Goal: Navigation & Orientation: Find specific page/section

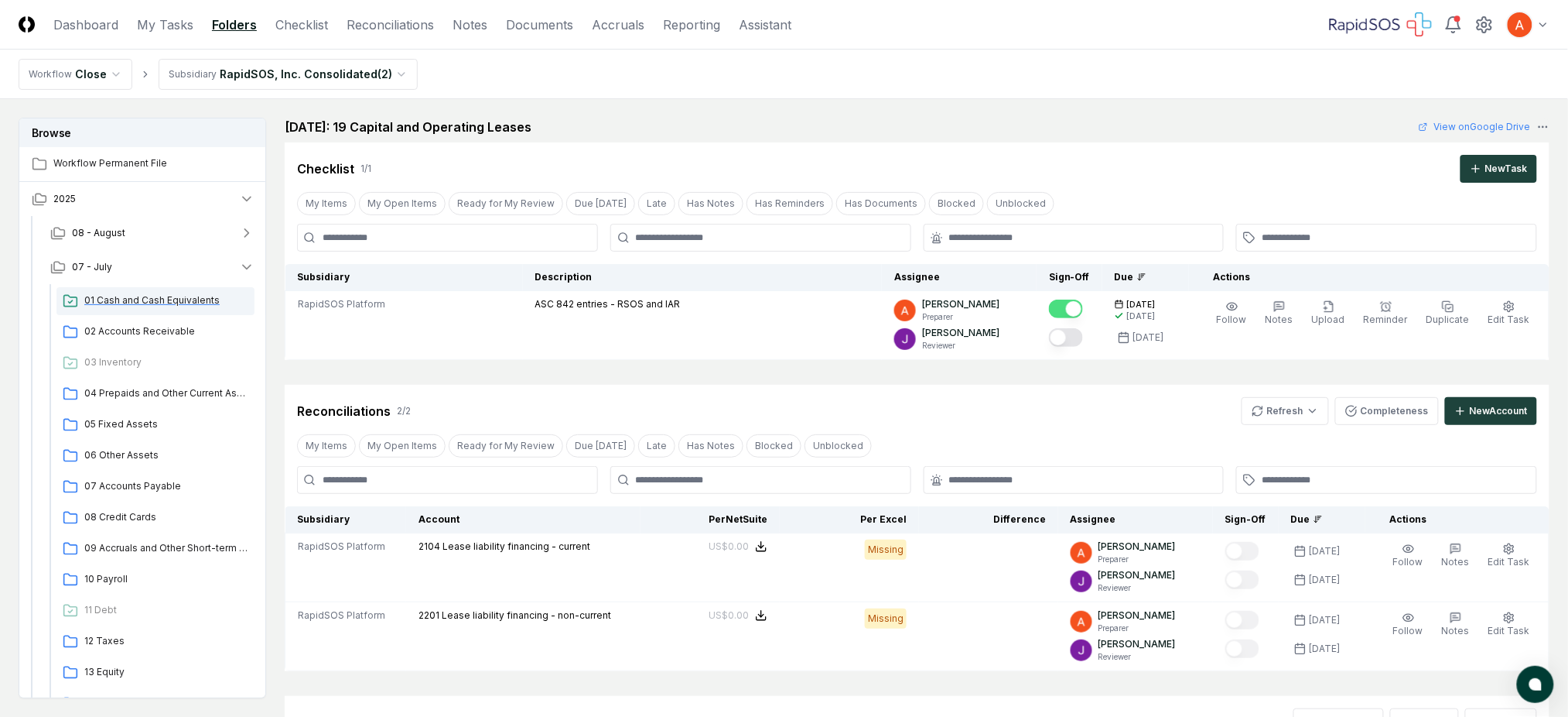
click at [191, 304] on span "01 Cash and Cash Equivalents" at bounding box center [167, 300] width 164 height 14
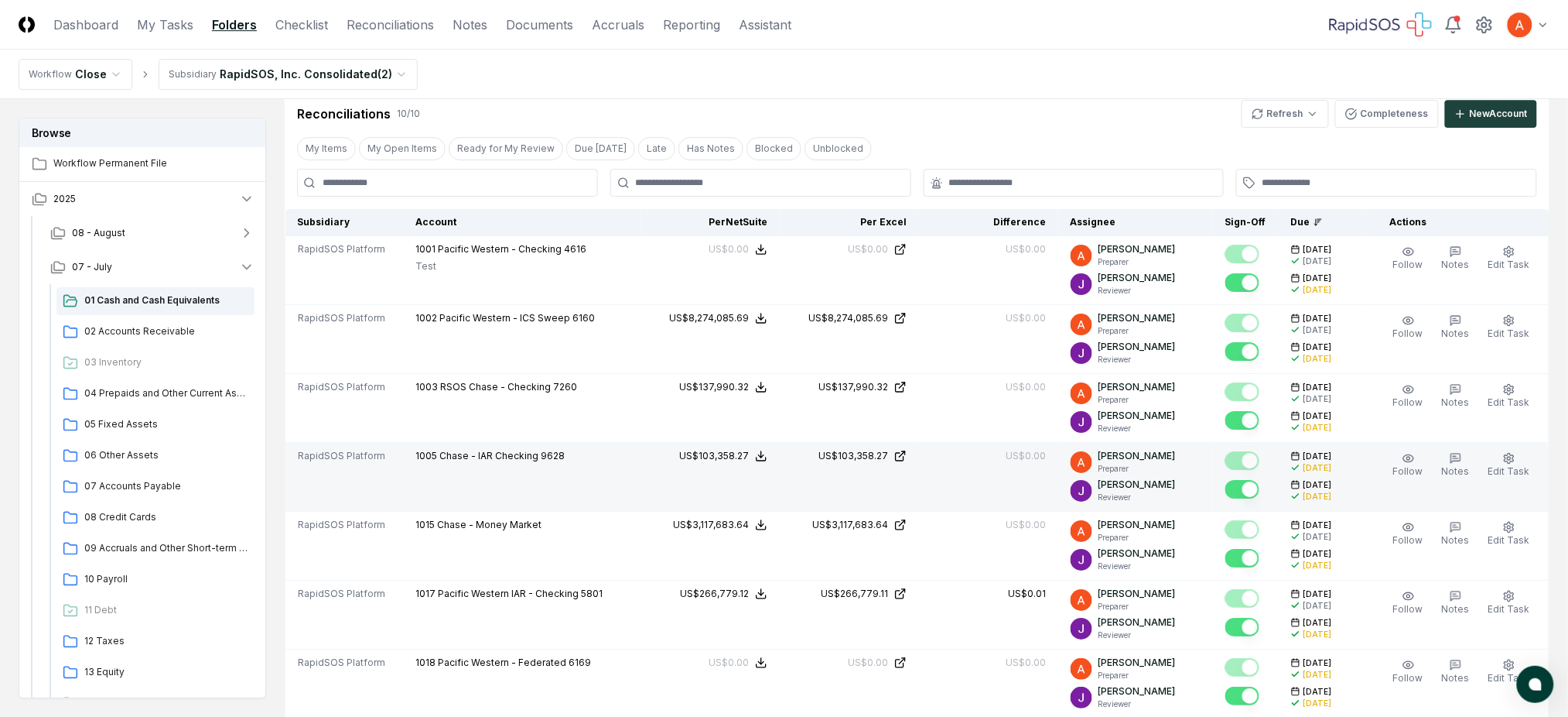
scroll to position [2064, 0]
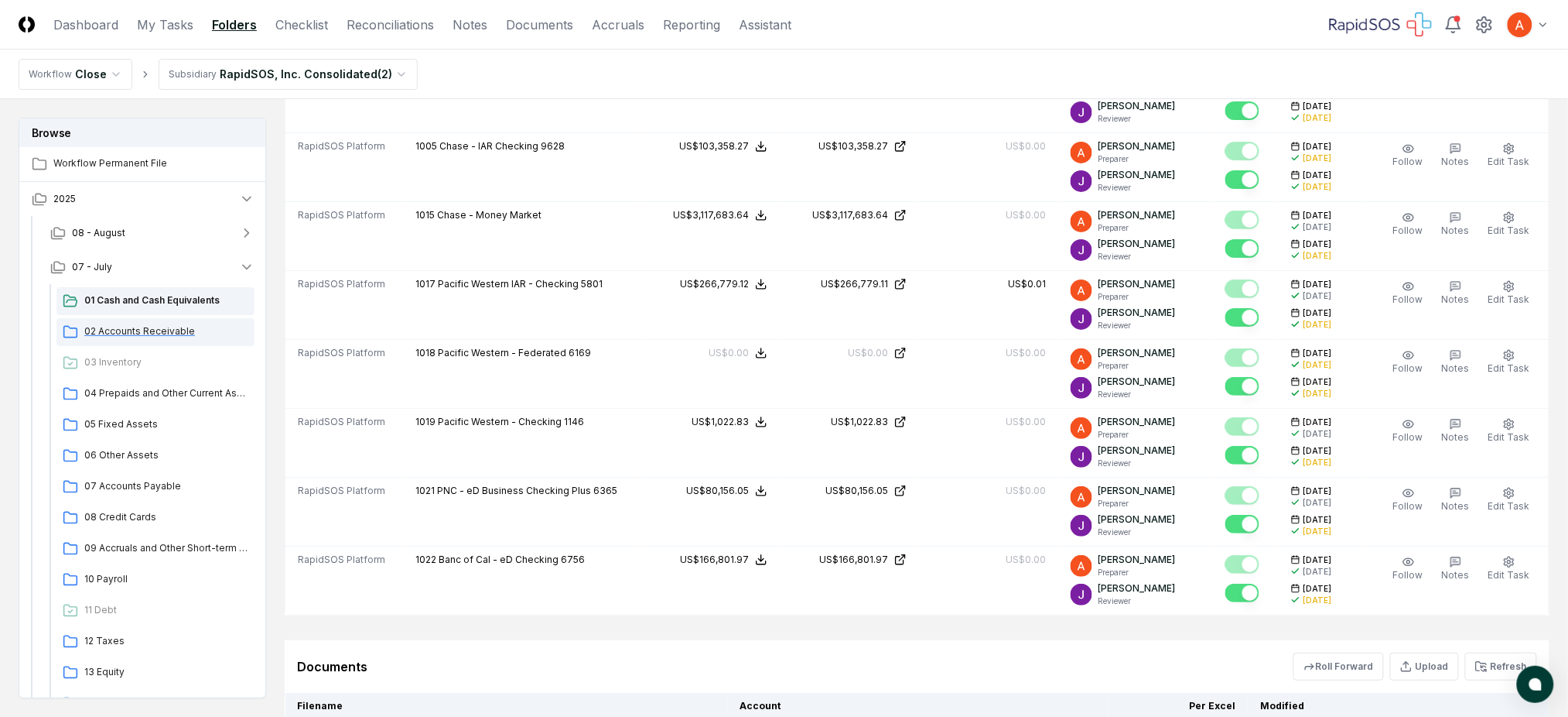
click at [150, 336] on span "02 Accounts Receivable" at bounding box center [167, 332] width 164 height 14
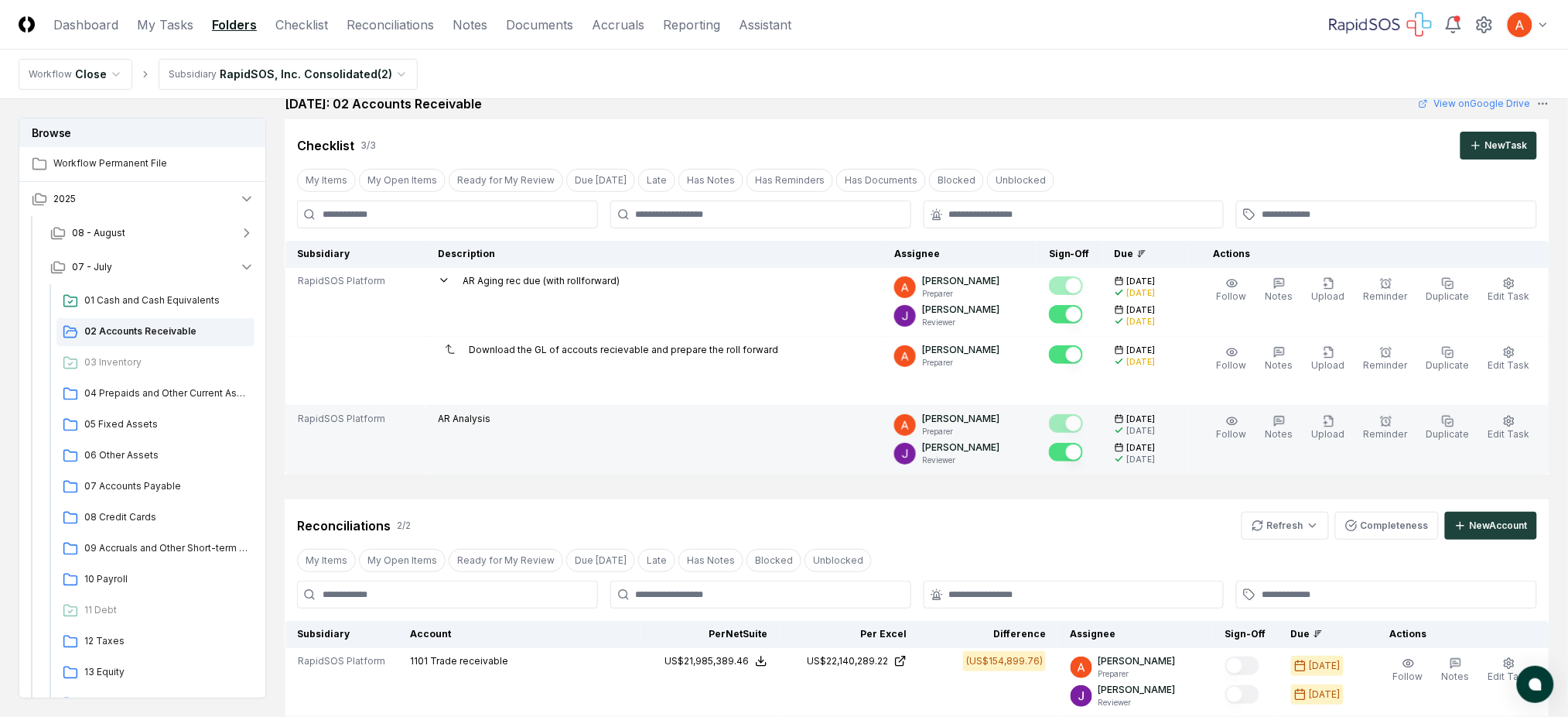
scroll to position [206, 0]
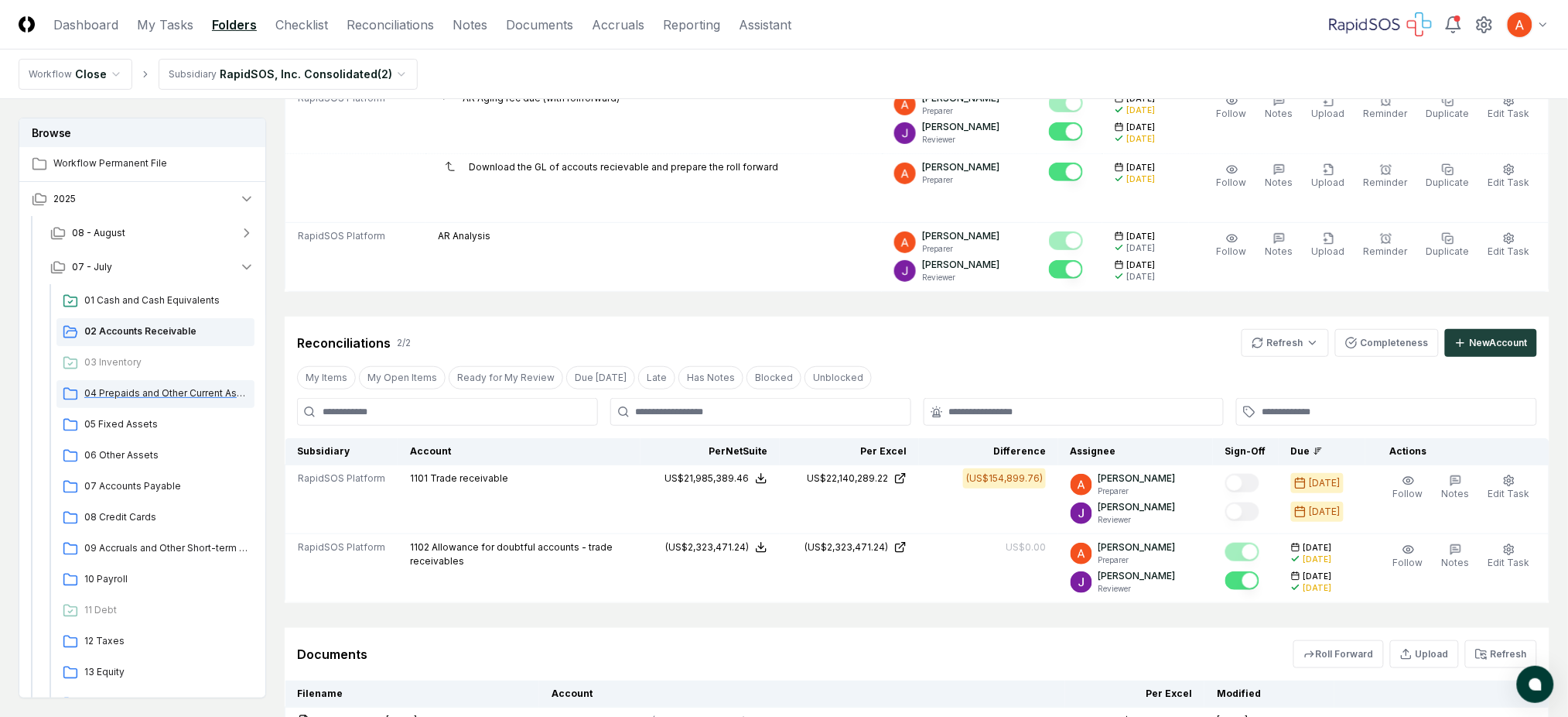
click at [153, 388] on span "04 Prepaids and Other Current Assets" at bounding box center [167, 393] width 164 height 14
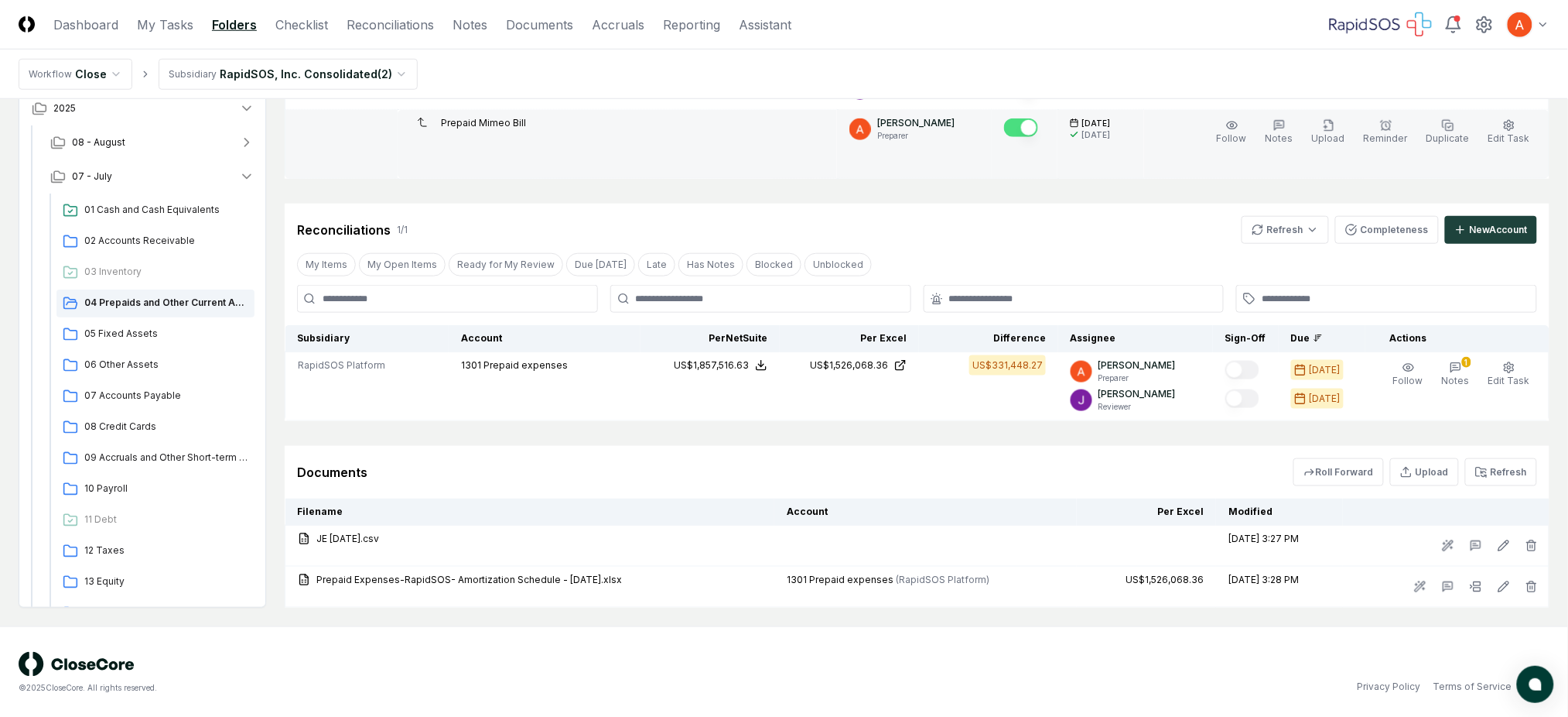
scroll to position [459, 0]
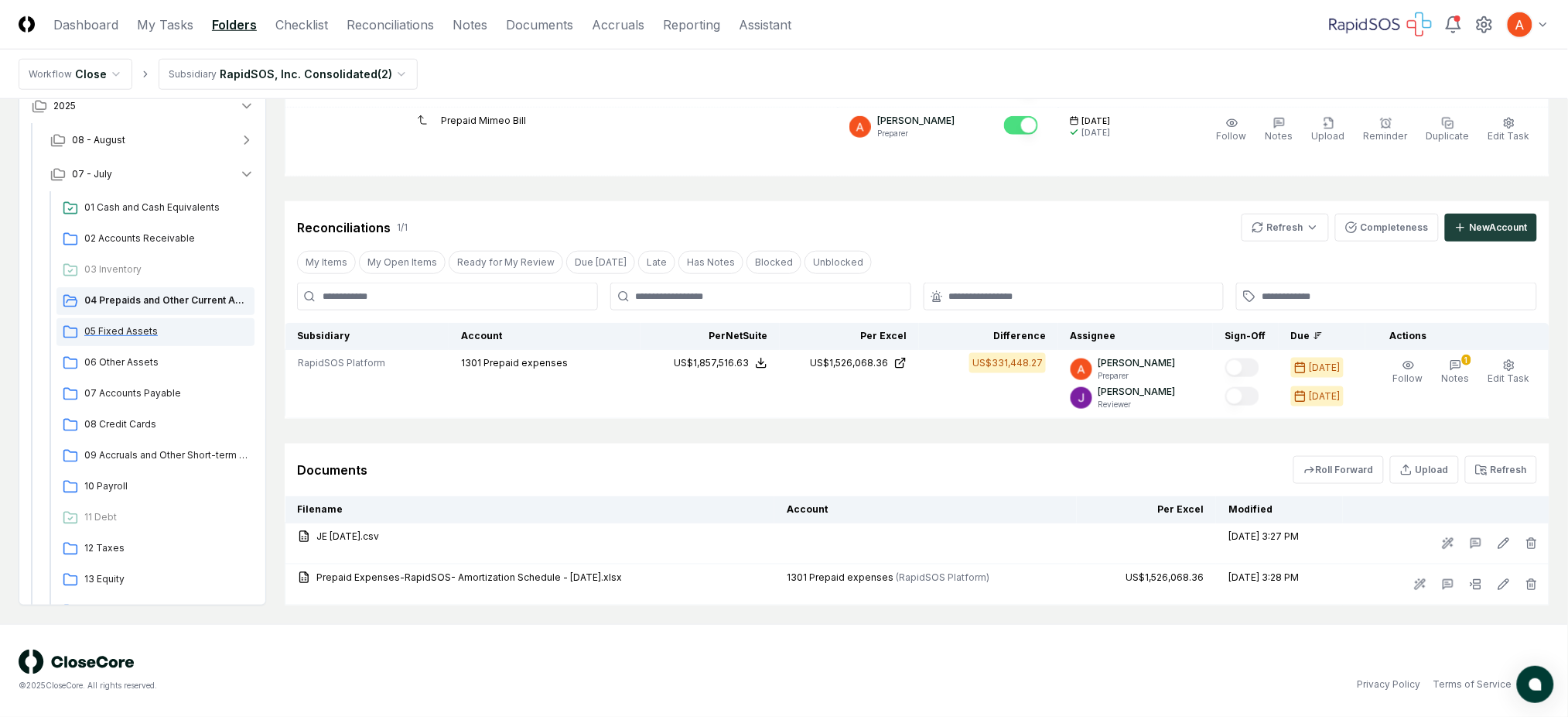
click at [160, 334] on span "05 Fixed Assets" at bounding box center [167, 332] width 164 height 14
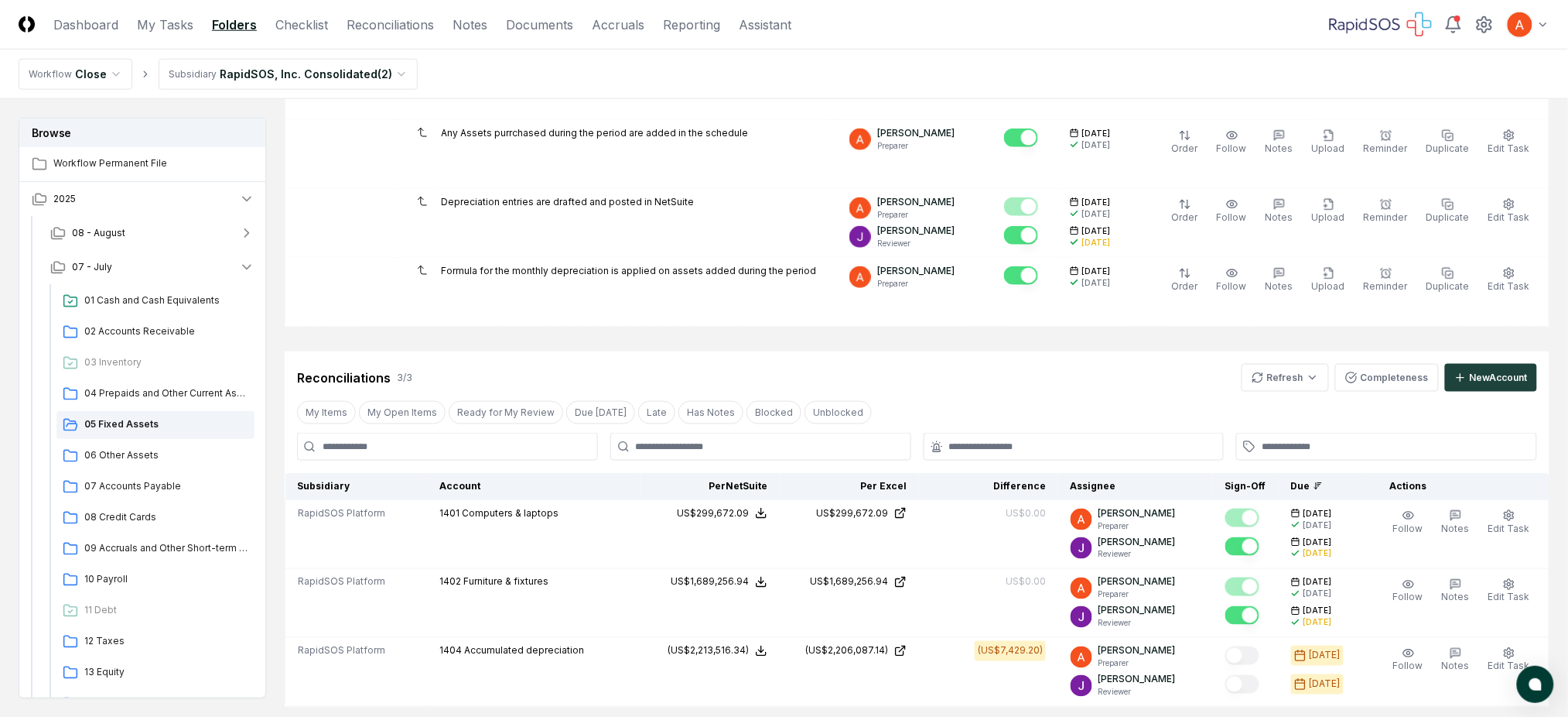
scroll to position [722, 0]
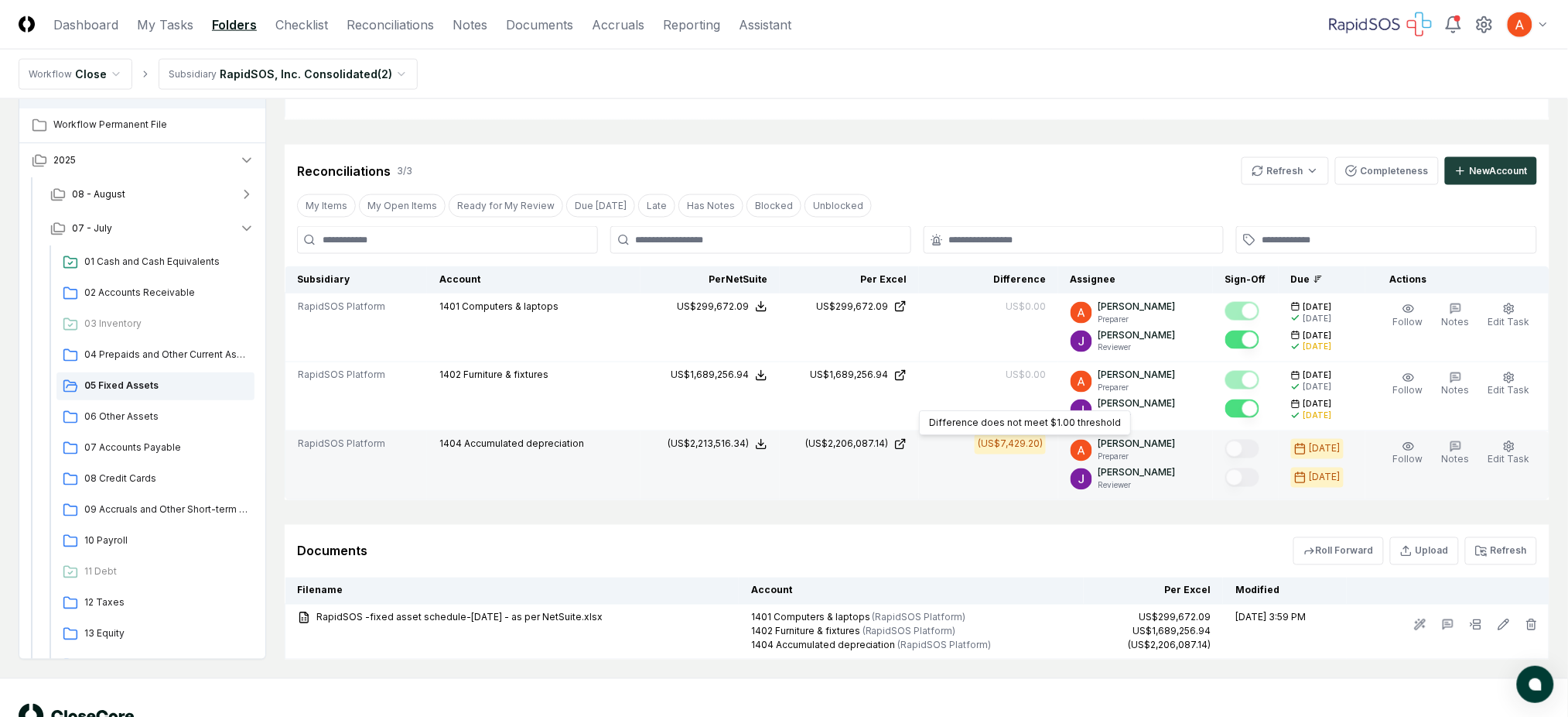
click at [1021, 445] on div "(US$7,429.20)" at bounding box center [1010, 444] width 65 height 14
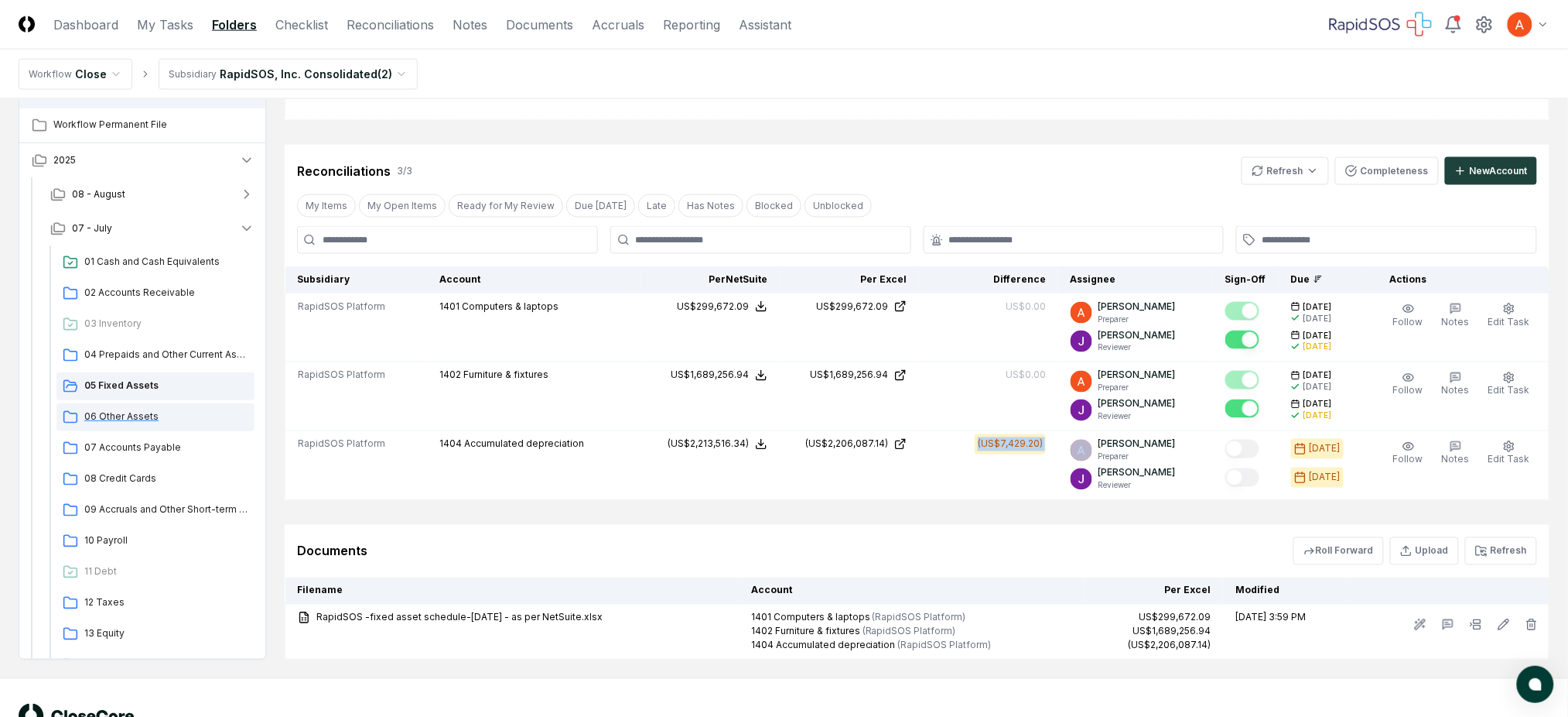
click at [140, 416] on span "06 Other Assets" at bounding box center [167, 416] width 164 height 14
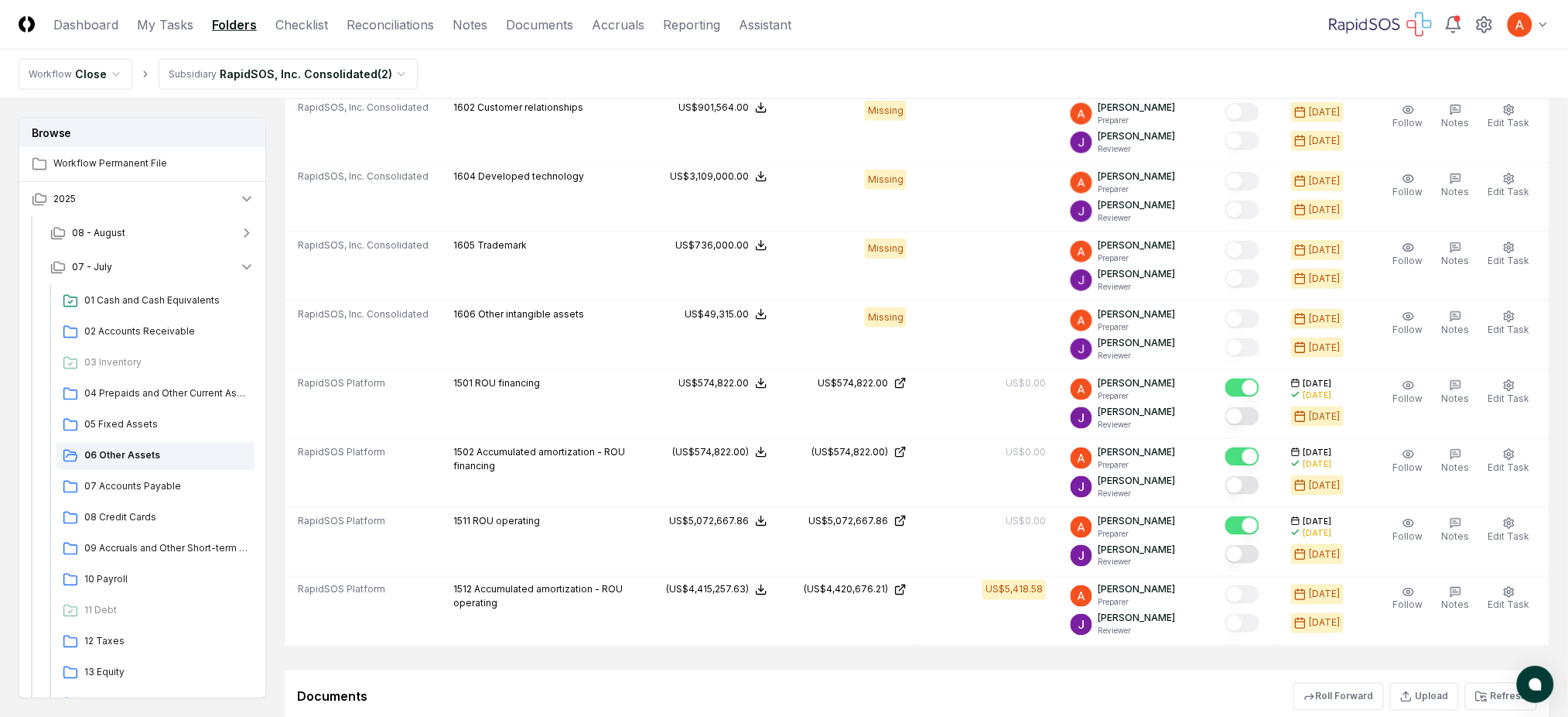
scroll to position [620, 0]
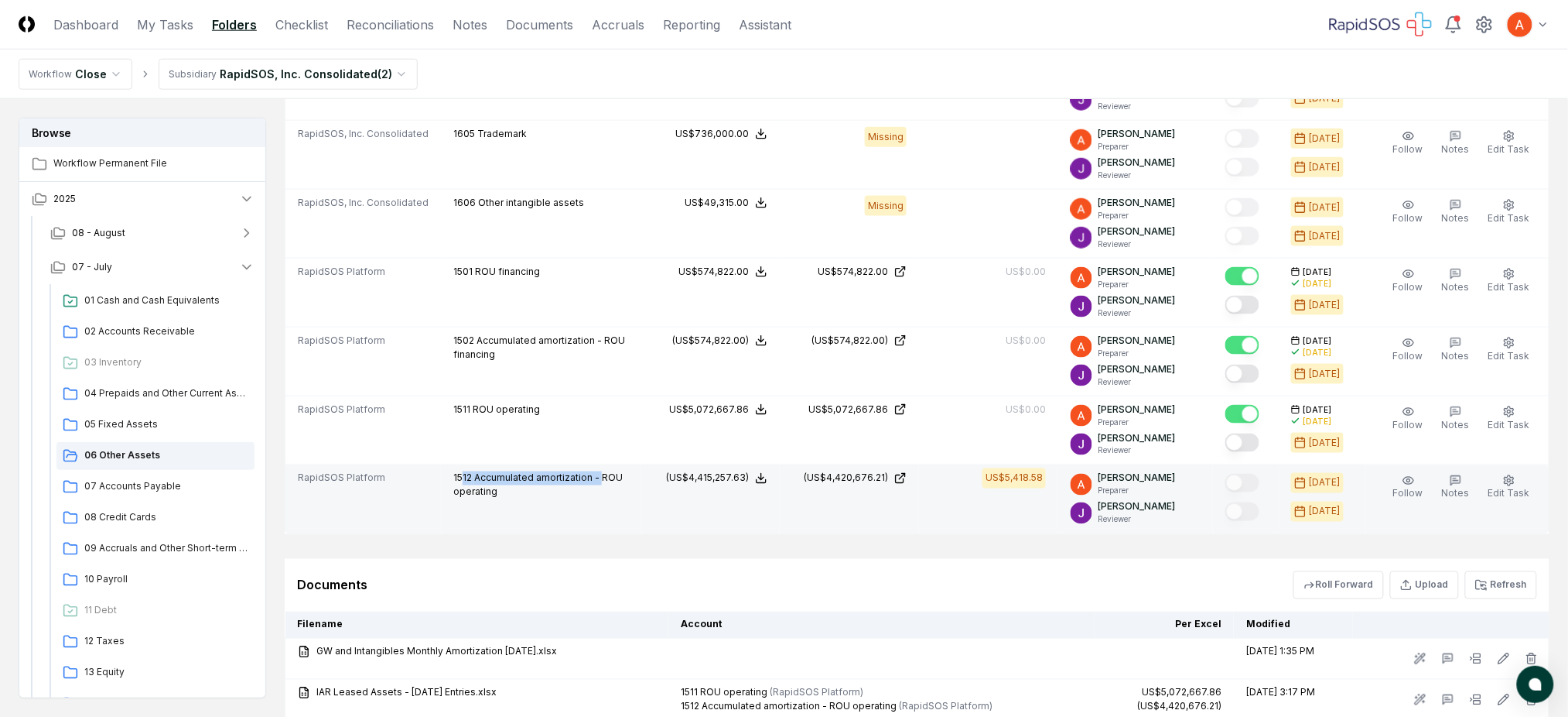
drag, startPoint x: 456, startPoint y: 476, endPoint x: 599, endPoint y: 471, distance: 143.1
click at [597, 471] on td "1512 Accumulated amortization - ROU operating" at bounding box center [541, 499] width 200 height 69
drag, startPoint x: 1007, startPoint y: 478, endPoint x: 1049, endPoint y: 479, distance: 42.0
click at [1043, 479] on div "US$5,418.58" at bounding box center [1014, 479] width 57 height 14
click at [1033, 482] on div "US$5,418.58" at bounding box center [1014, 479] width 57 height 14
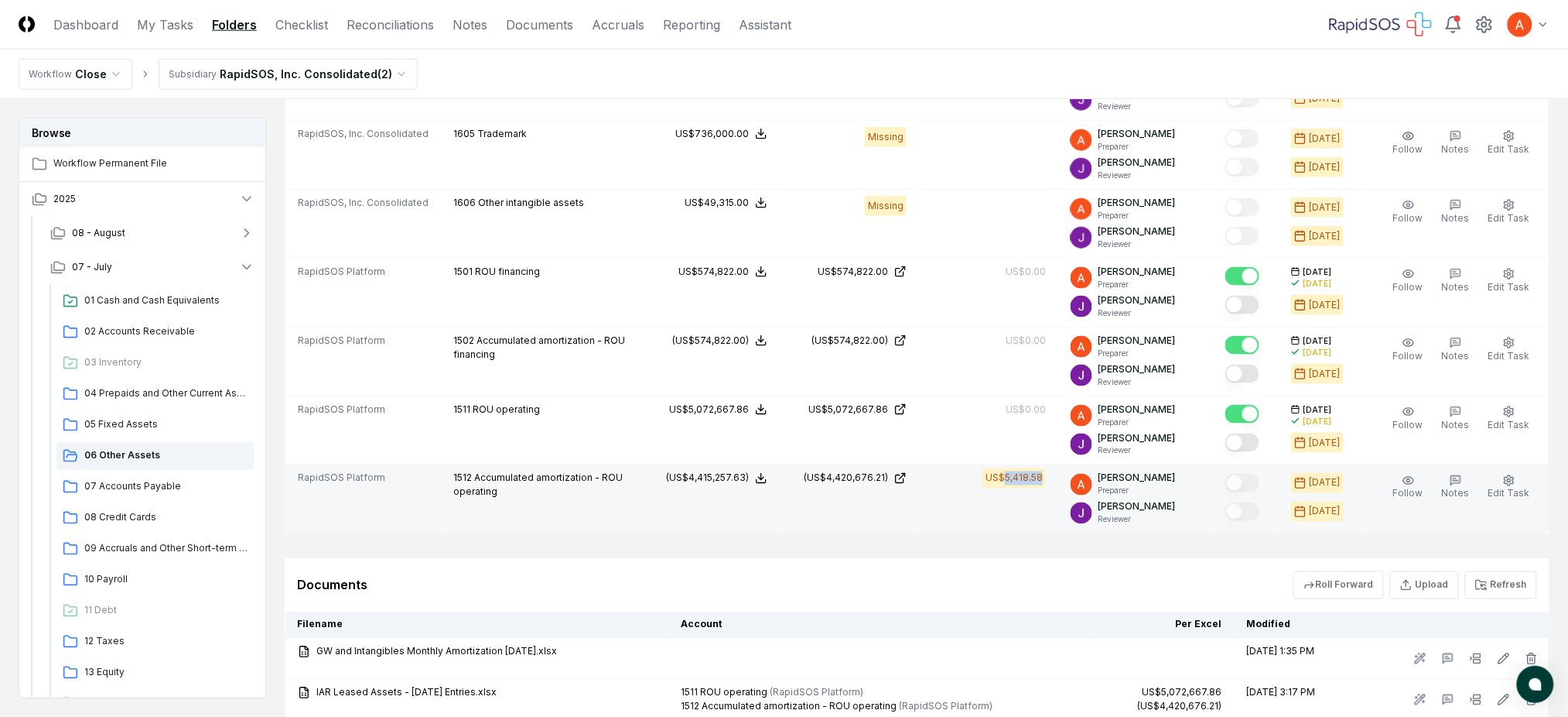
click at [1033, 482] on div "US$5,418.58" at bounding box center [1014, 479] width 57 height 14
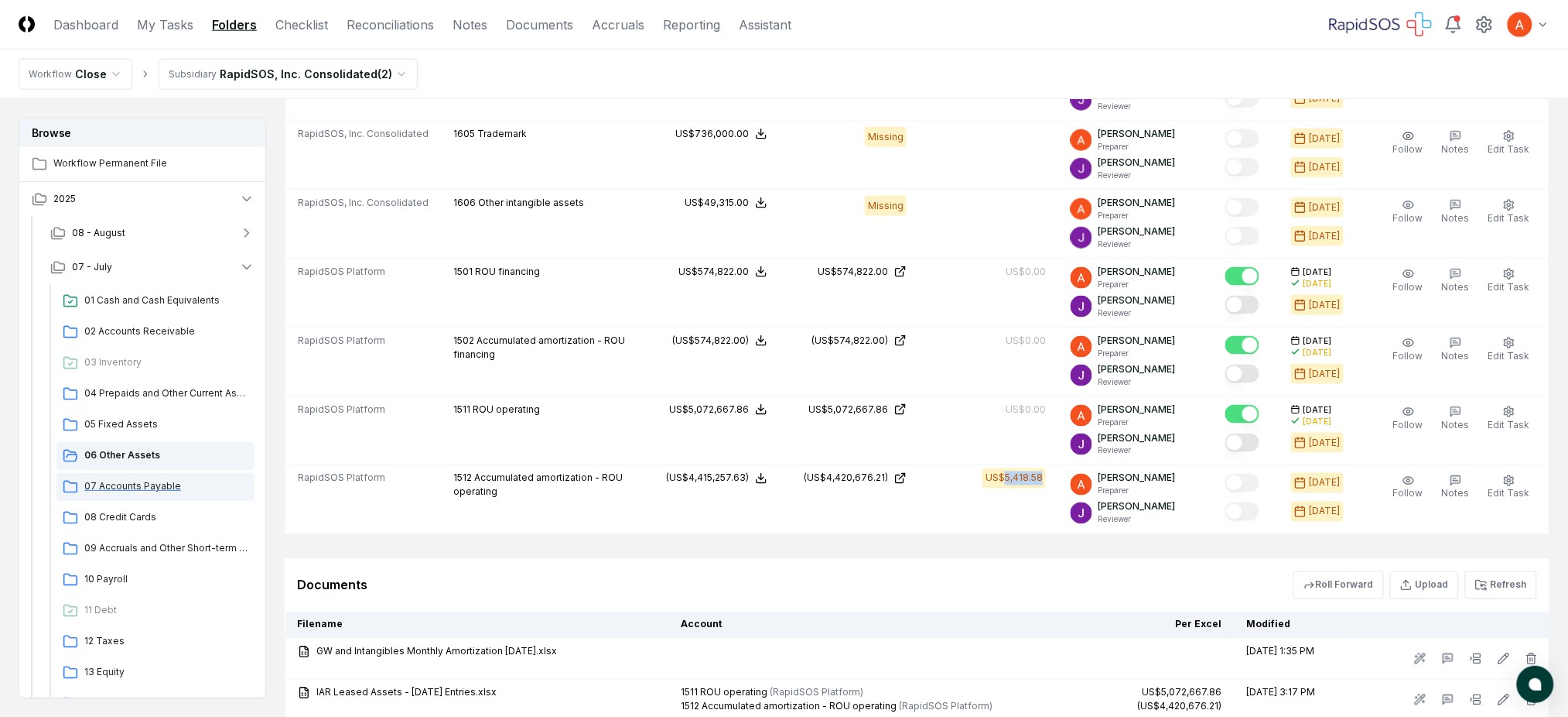
click at [120, 491] on span "07 Accounts Payable" at bounding box center [167, 486] width 164 height 14
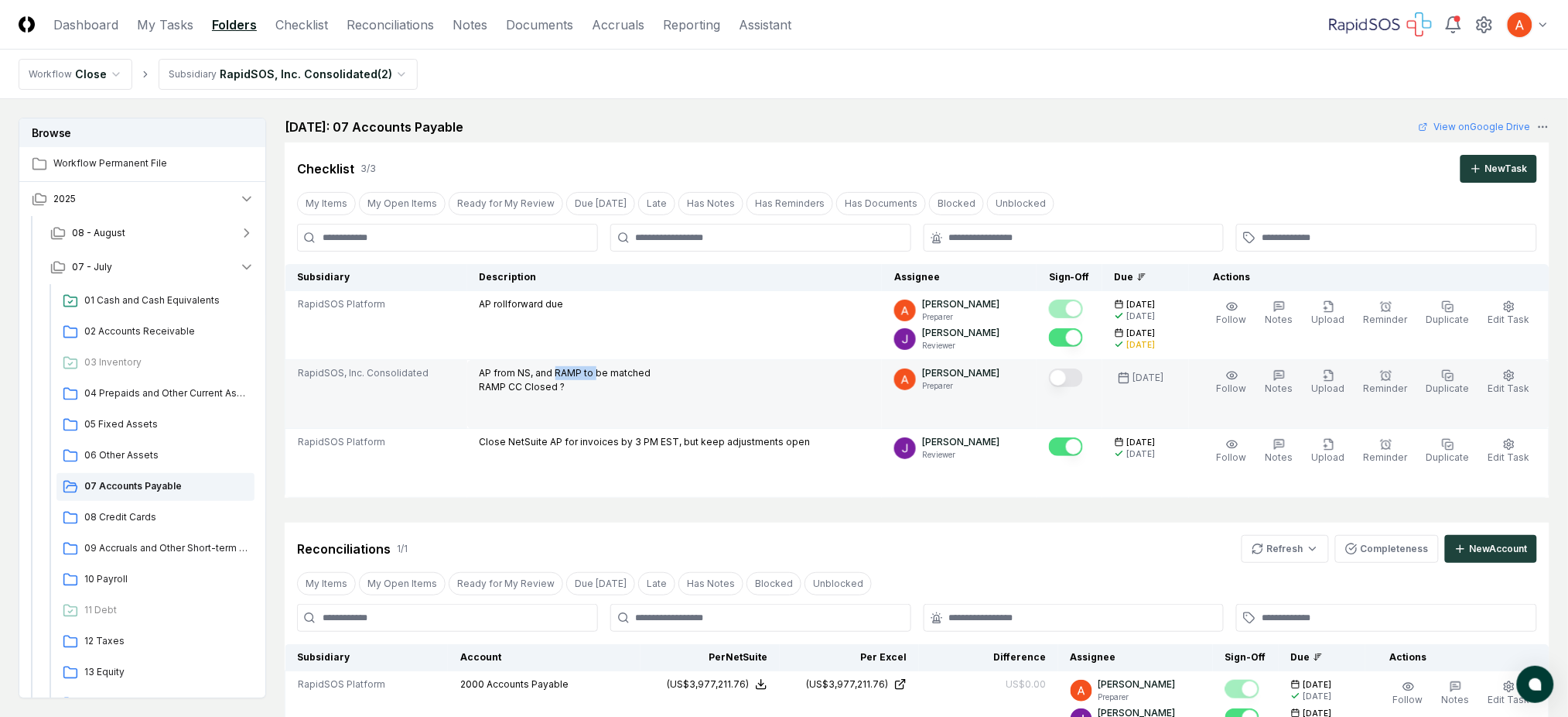
drag, startPoint x: 561, startPoint y: 373, endPoint x: 600, endPoint y: 374, distance: 39.0
click at [600, 374] on p "AP from NS, and RAMP to be matched RAMP CC Closed ?" at bounding box center [565, 379] width 172 height 28
click at [617, 376] on p "AP from NS, and RAMP to be matched RAMP CC Closed ?" at bounding box center [565, 379] width 172 height 28
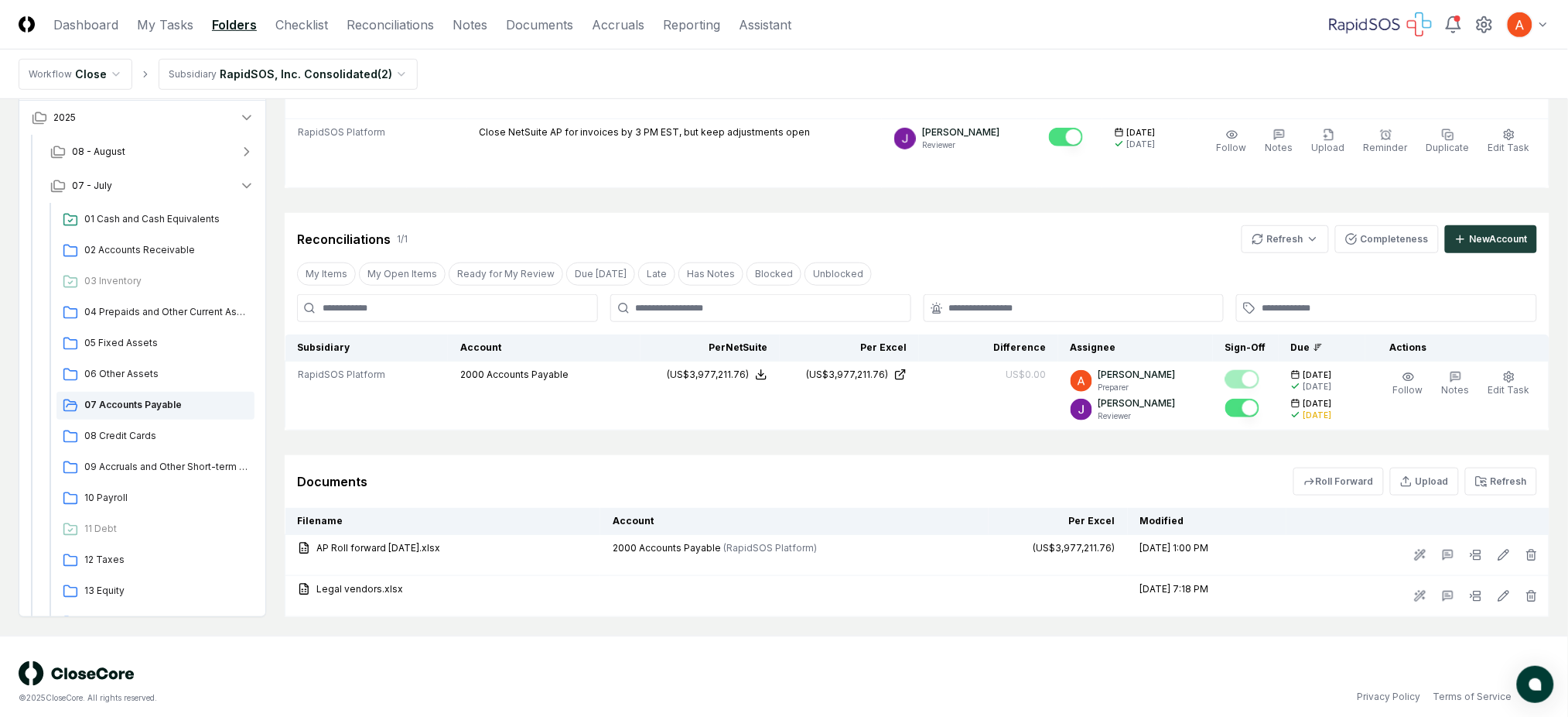
scroll to position [320, 0]
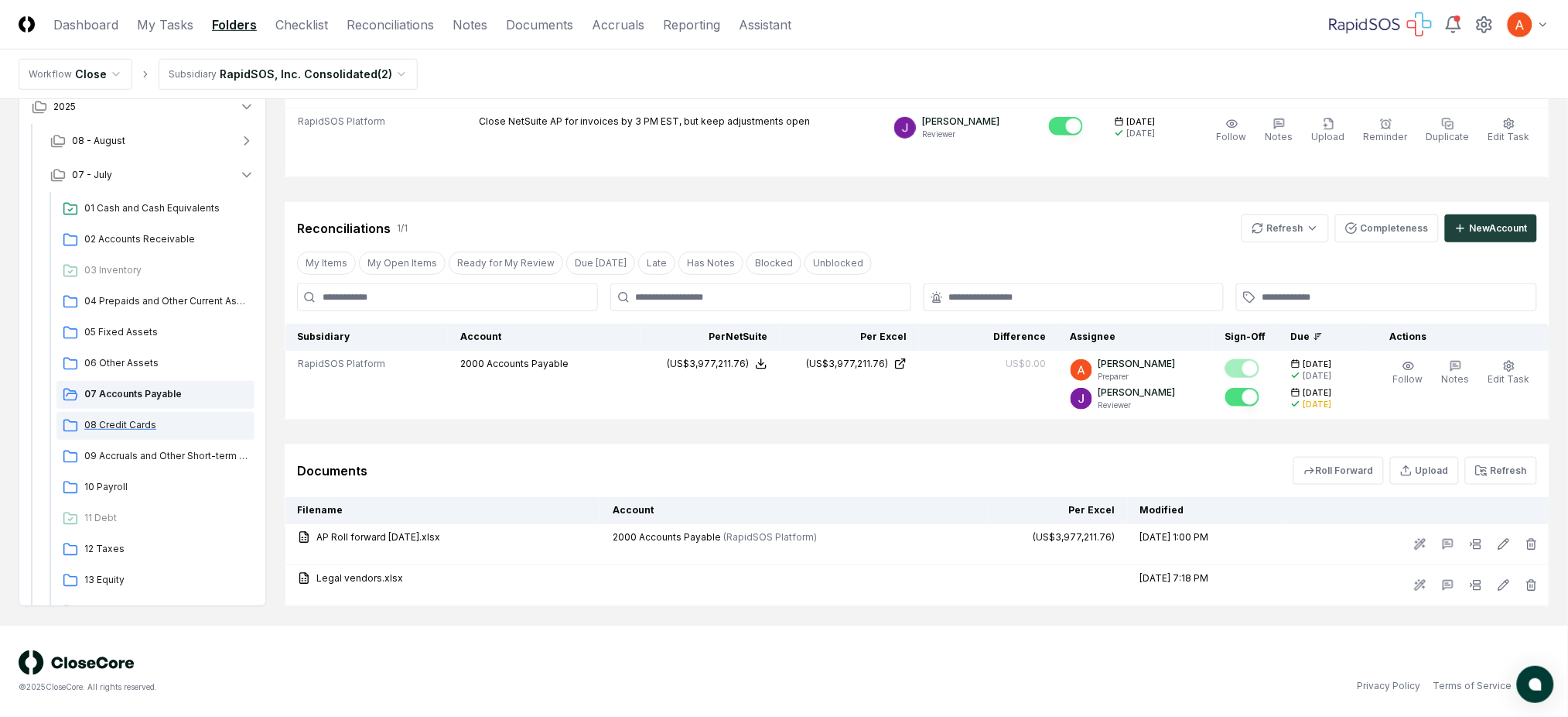
click at [114, 415] on div "08 Credit Cards" at bounding box center [155, 426] width 198 height 28
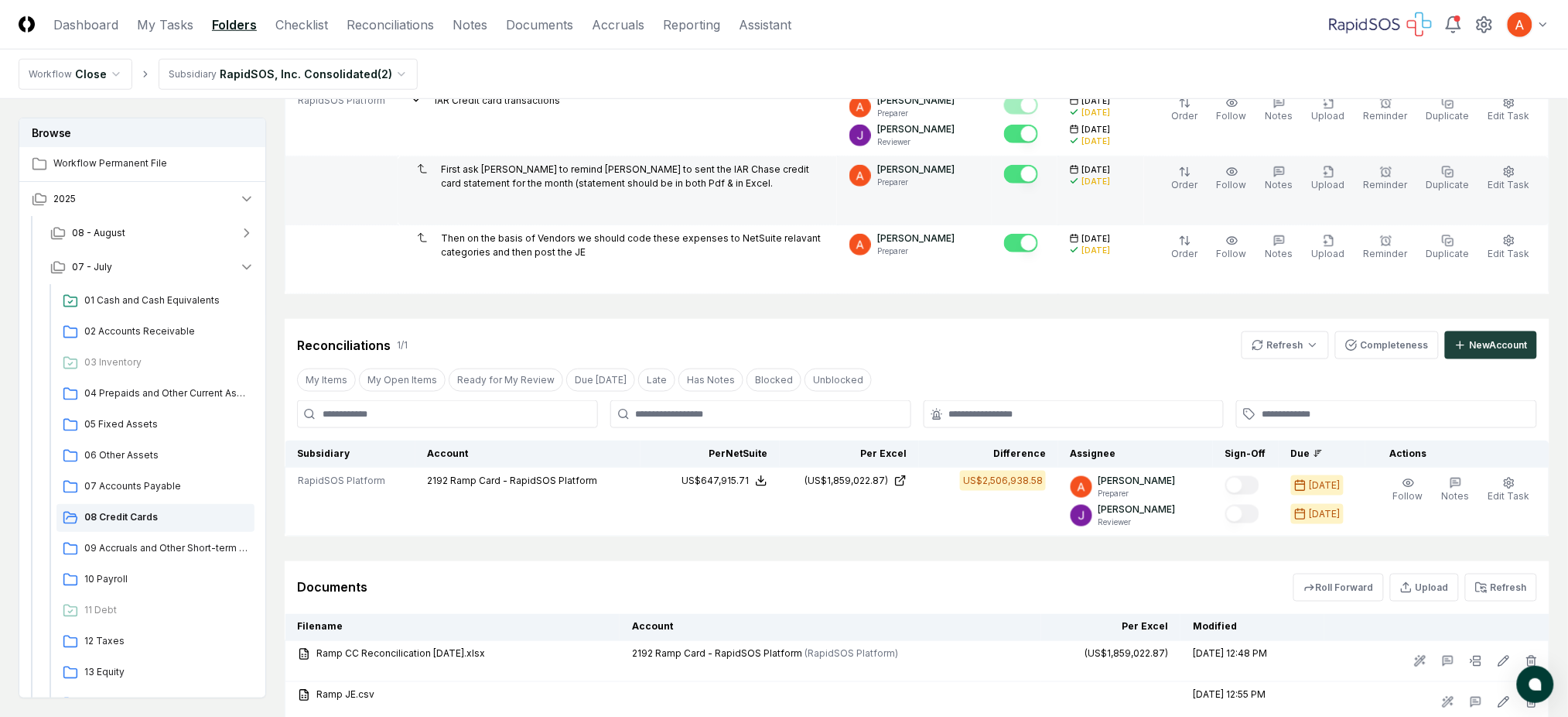
scroll to position [515, 0]
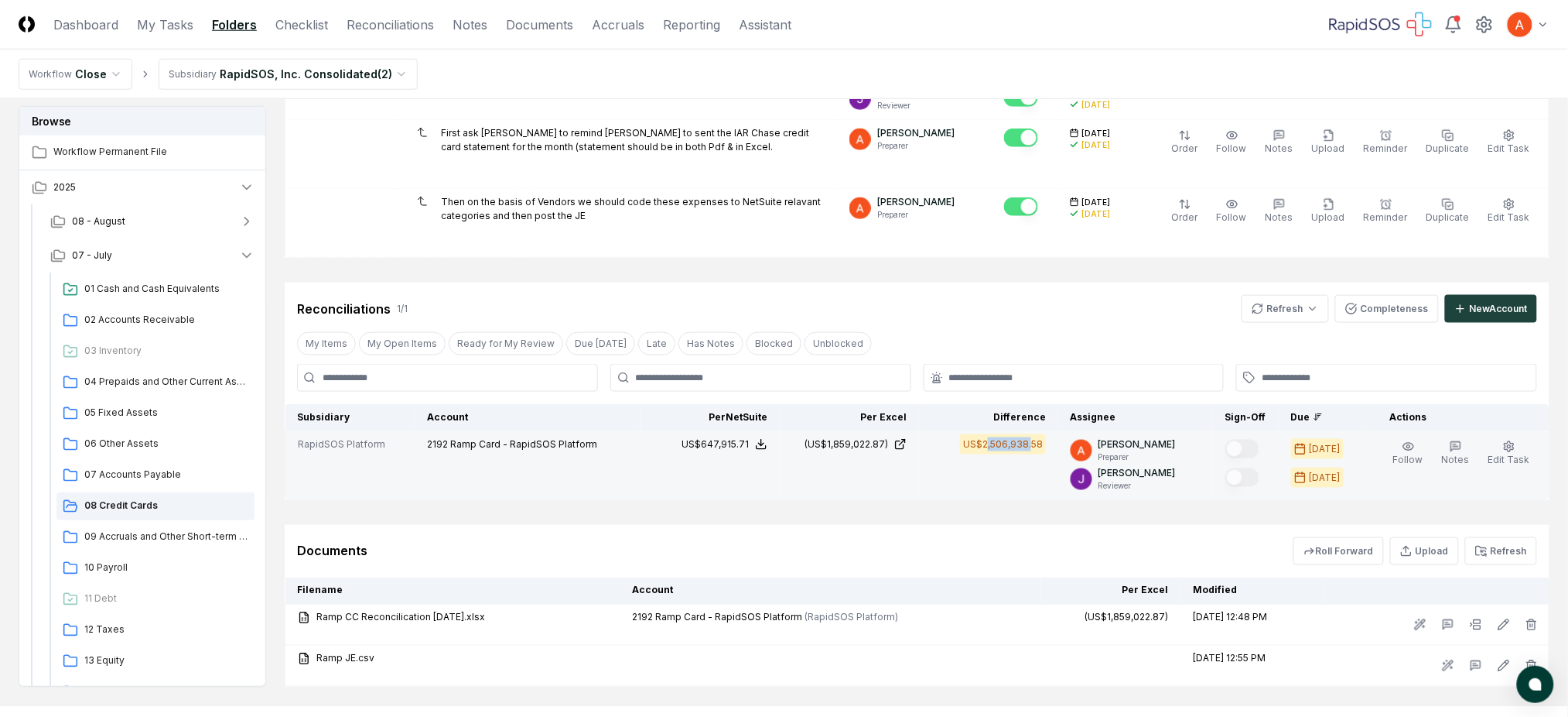
drag, startPoint x: 999, startPoint y: 444, endPoint x: 1040, endPoint y: 444, distance: 41.0
click at [1040, 444] on div "US$2,506,938.58" at bounding box center [1003, 444] width 79 height 14
click at [861, 466] on td "(US$1,859,022.87)" at bounding box center [849, 466] width 139 height 69
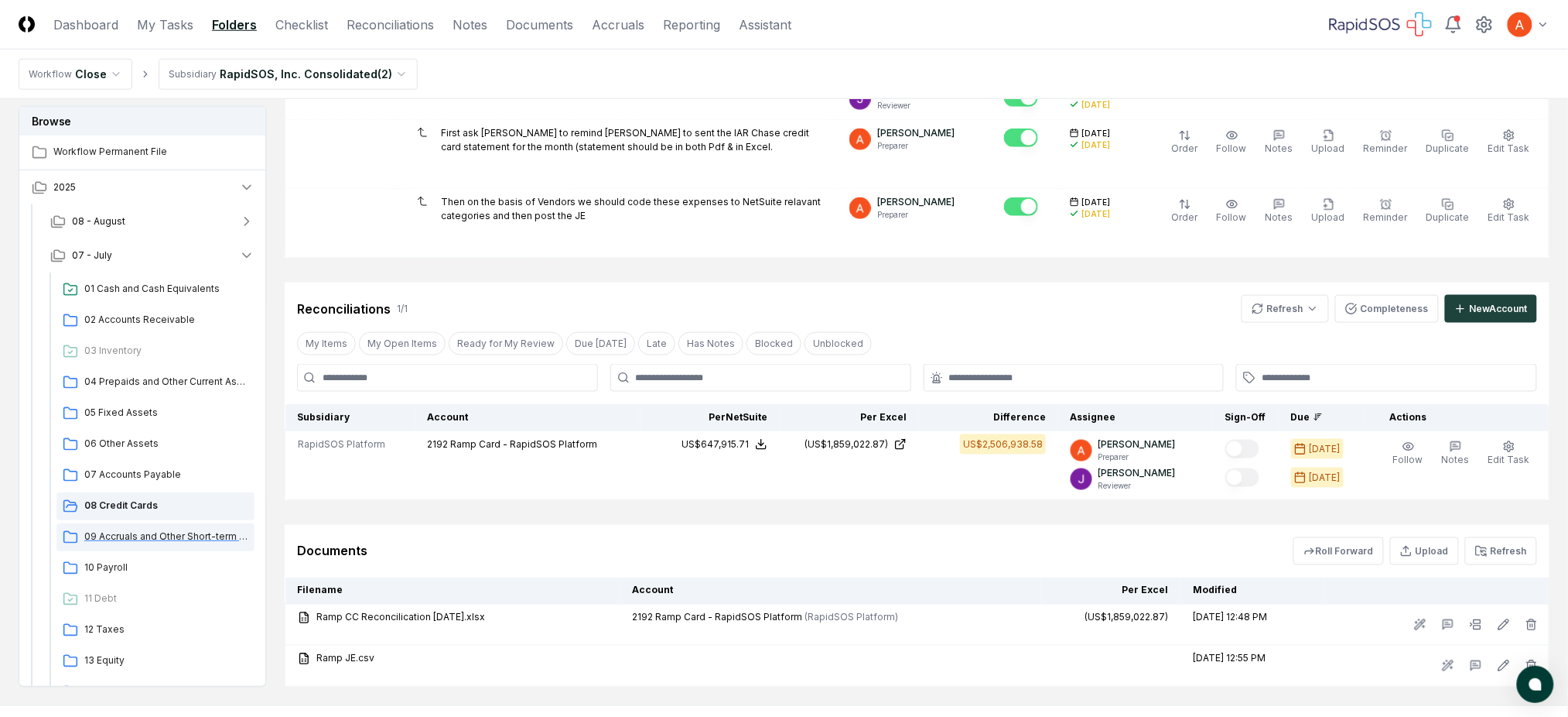
click at [214, 543] on div "09 Accruals and Other Short-term Liabilities" at bounding box center [155, 537] width 198 height 28
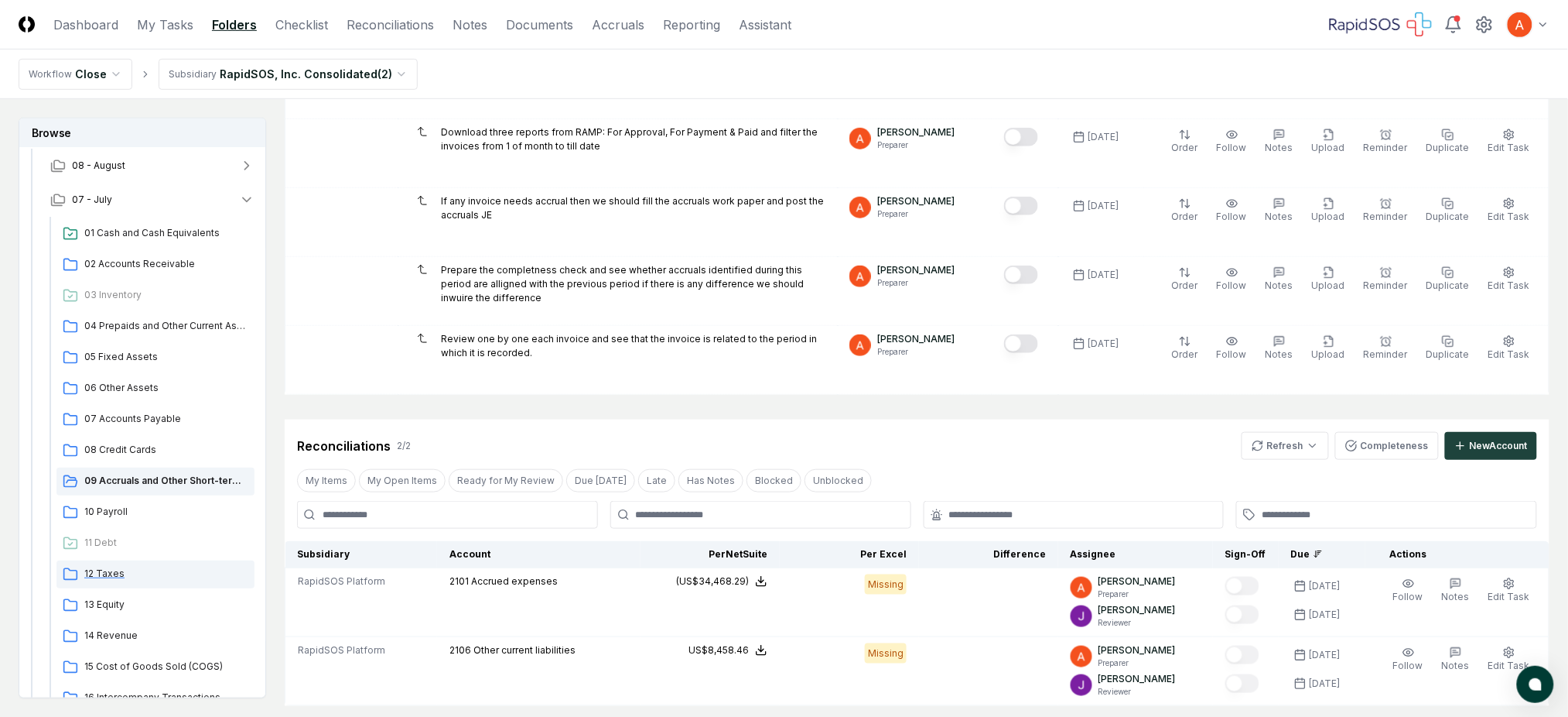
scroll to position [103, 0]
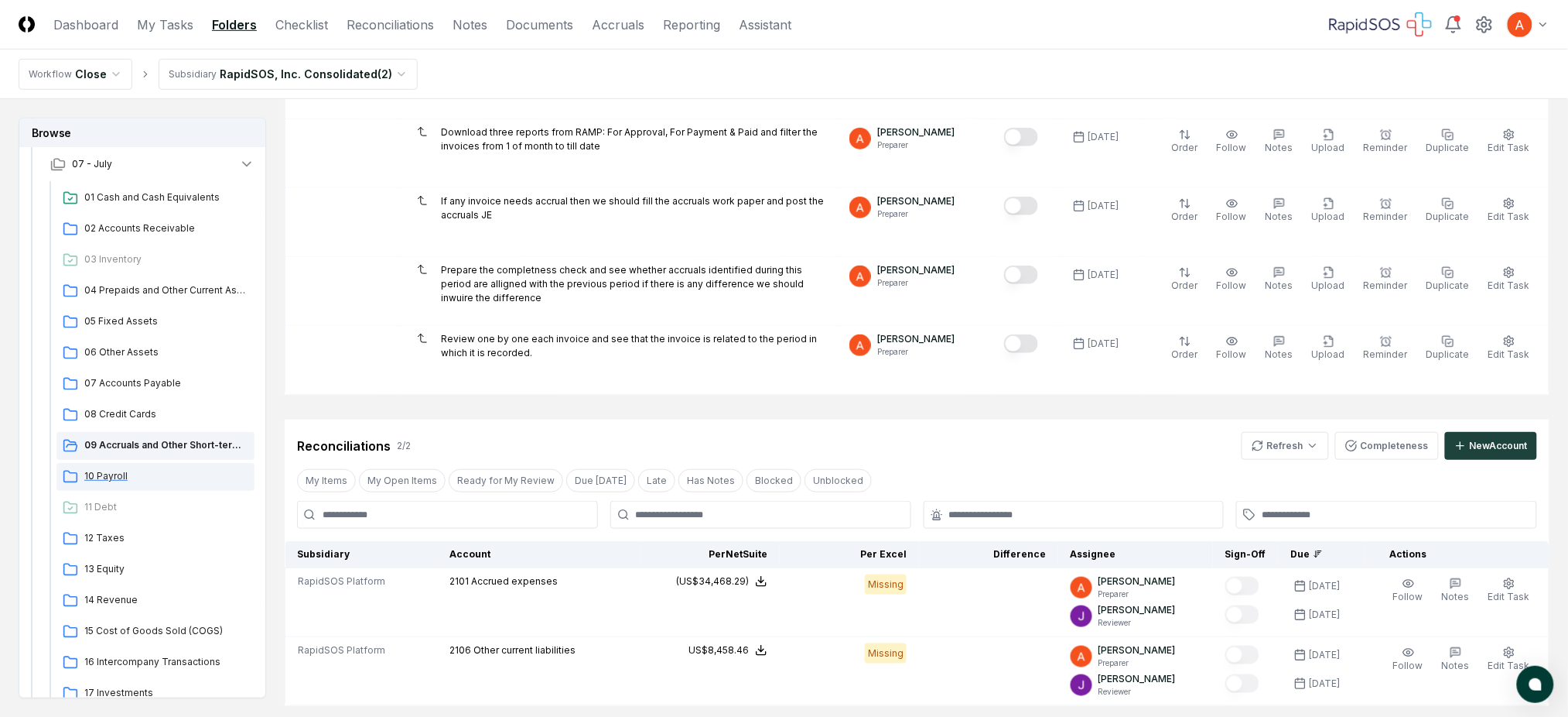
click at [139, 472] on span "10 Payroll" at bounding box center [167, 476] width 164 height 14
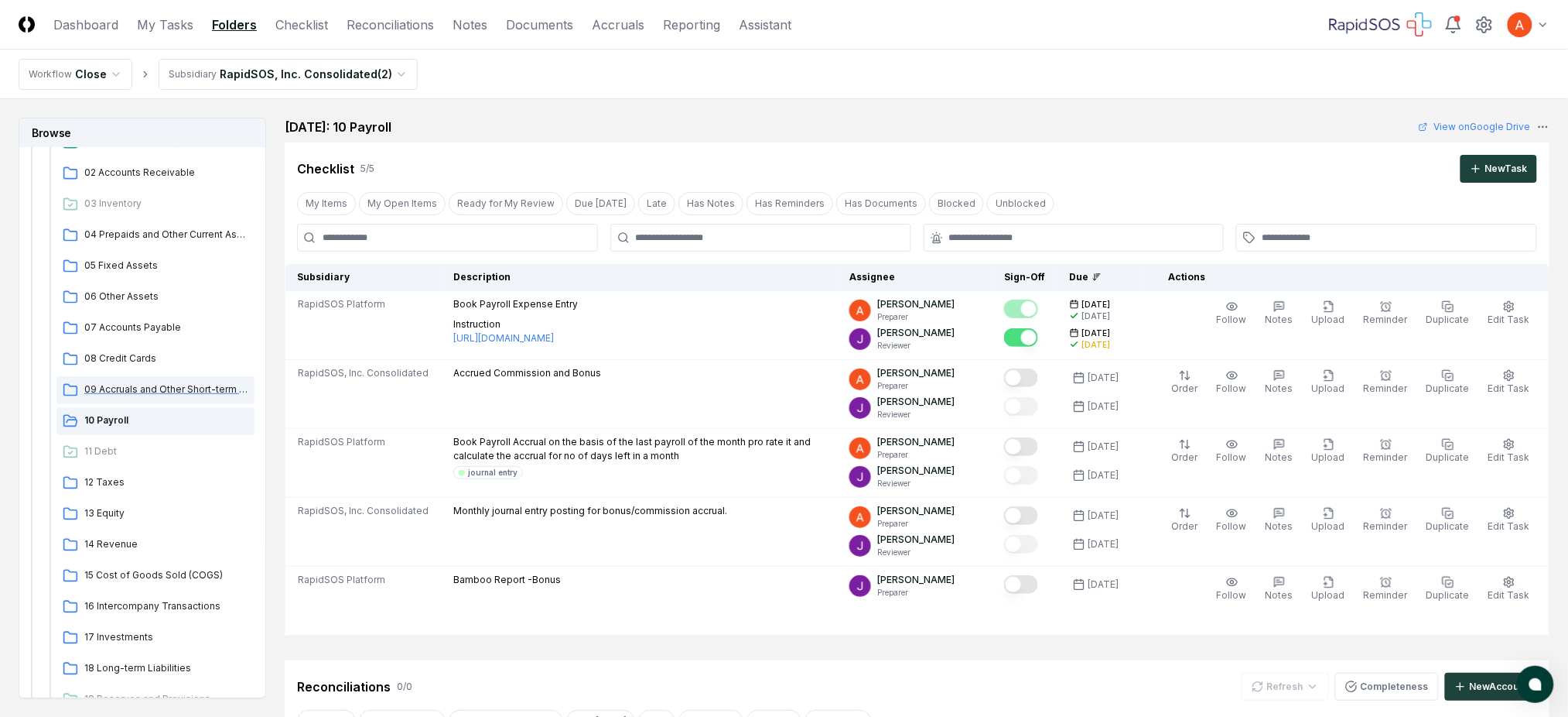
scroll to position [206, 0]
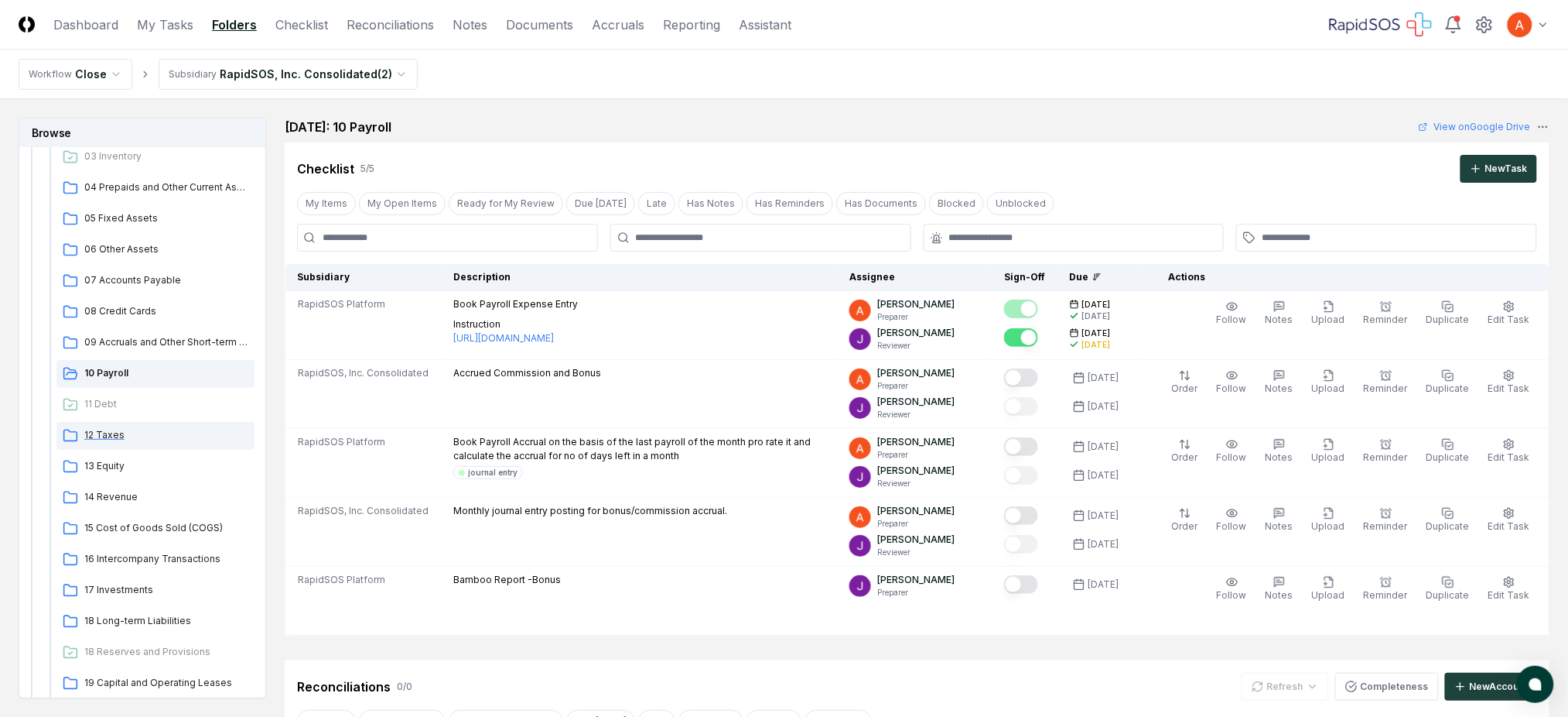
click at [115, 429] on span "12 Taxes" at bounding box center [167, 435] width 164 height 14
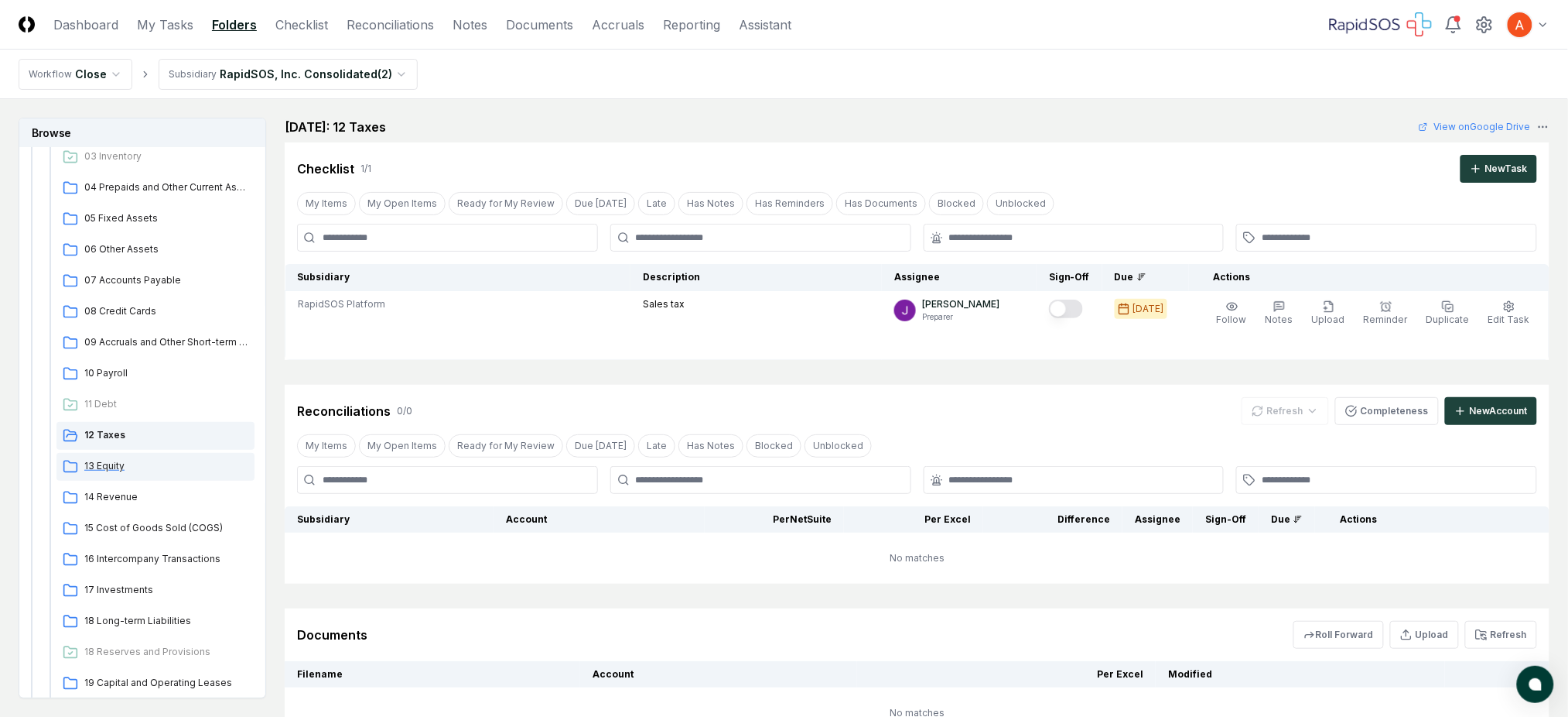
click at [120, 460] on span "13 Equity" at bounding box center [167, 466] width 164 height 14
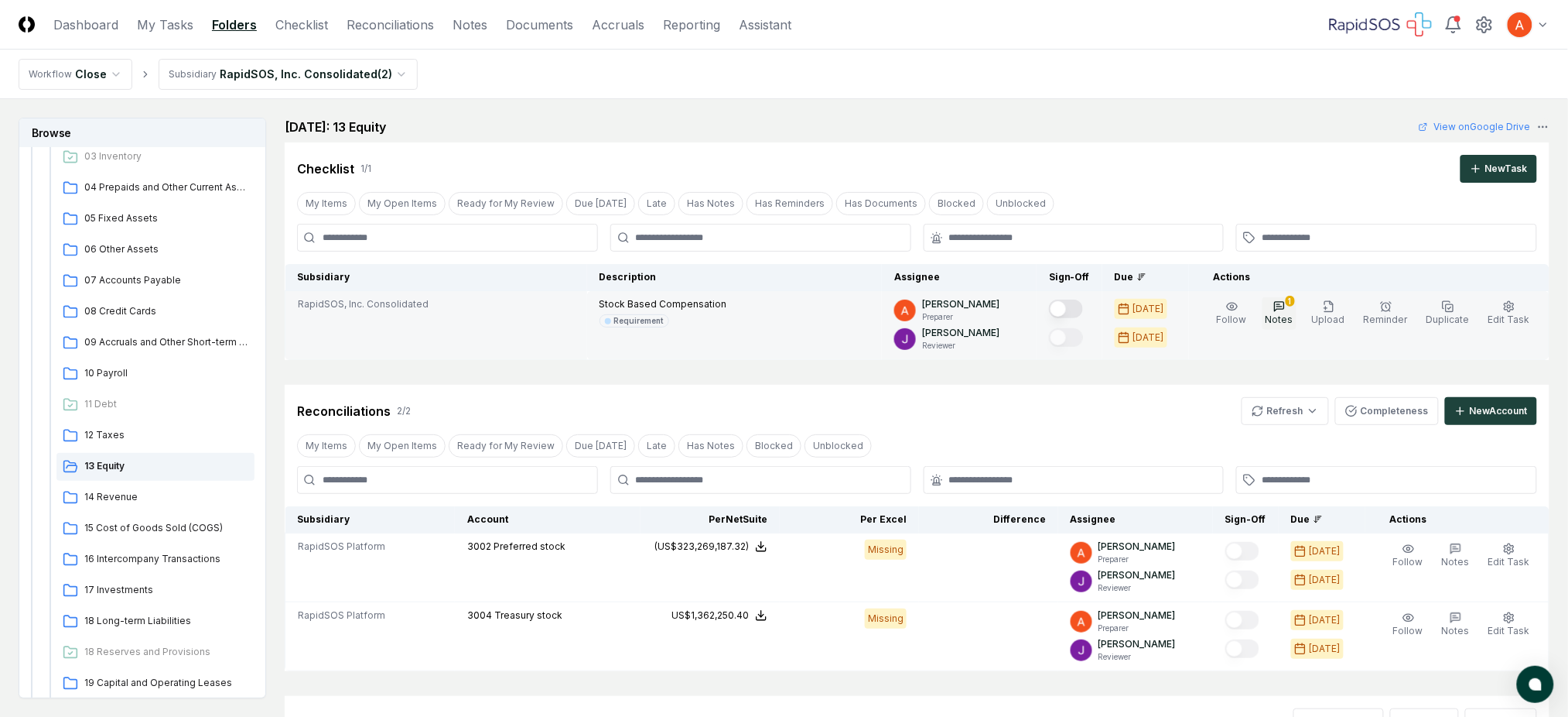
click at [1289, 316] on span "Notes" at bounding box center [1279, 320] width 28 height 12
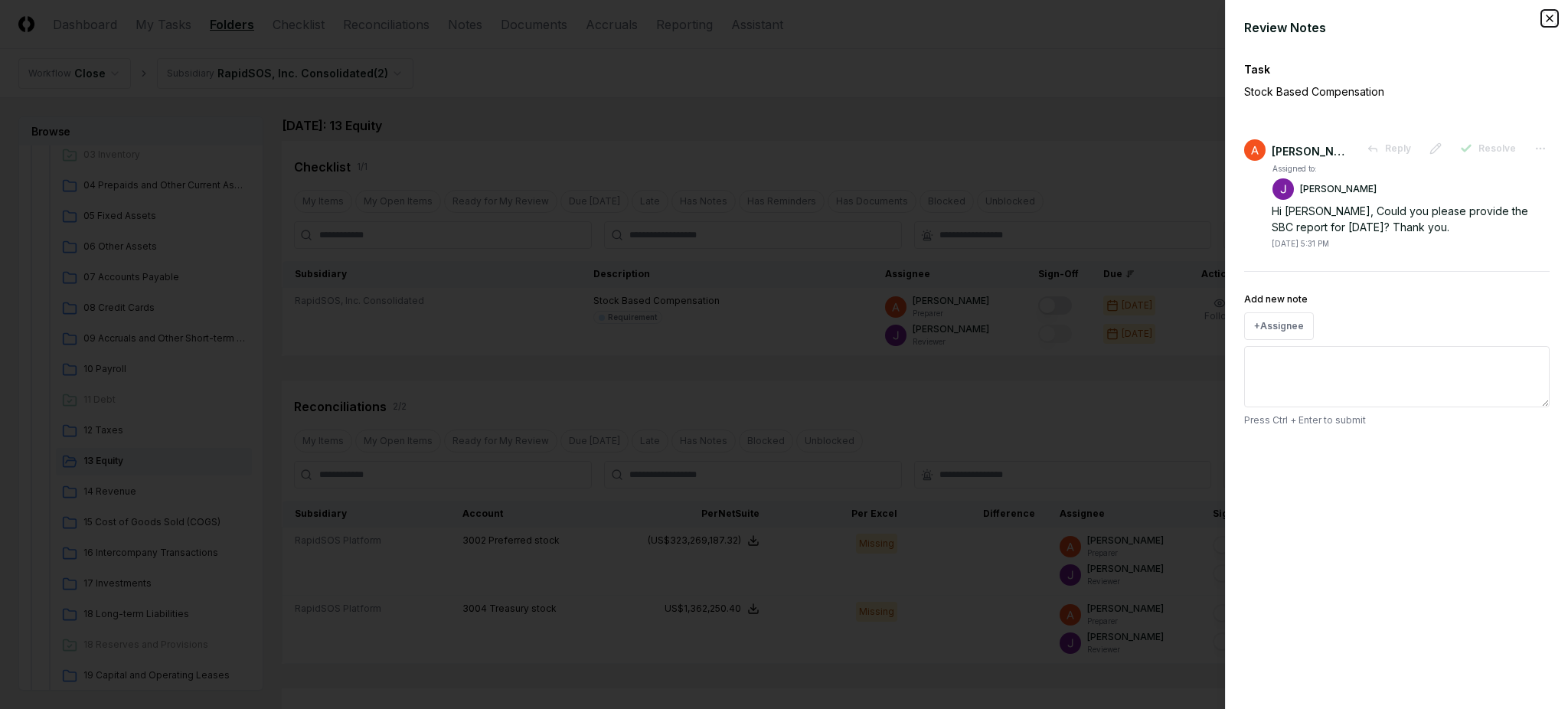
click at [1549, 24] on icon "button" at bounding box center [1549, 18] width 12 height 12
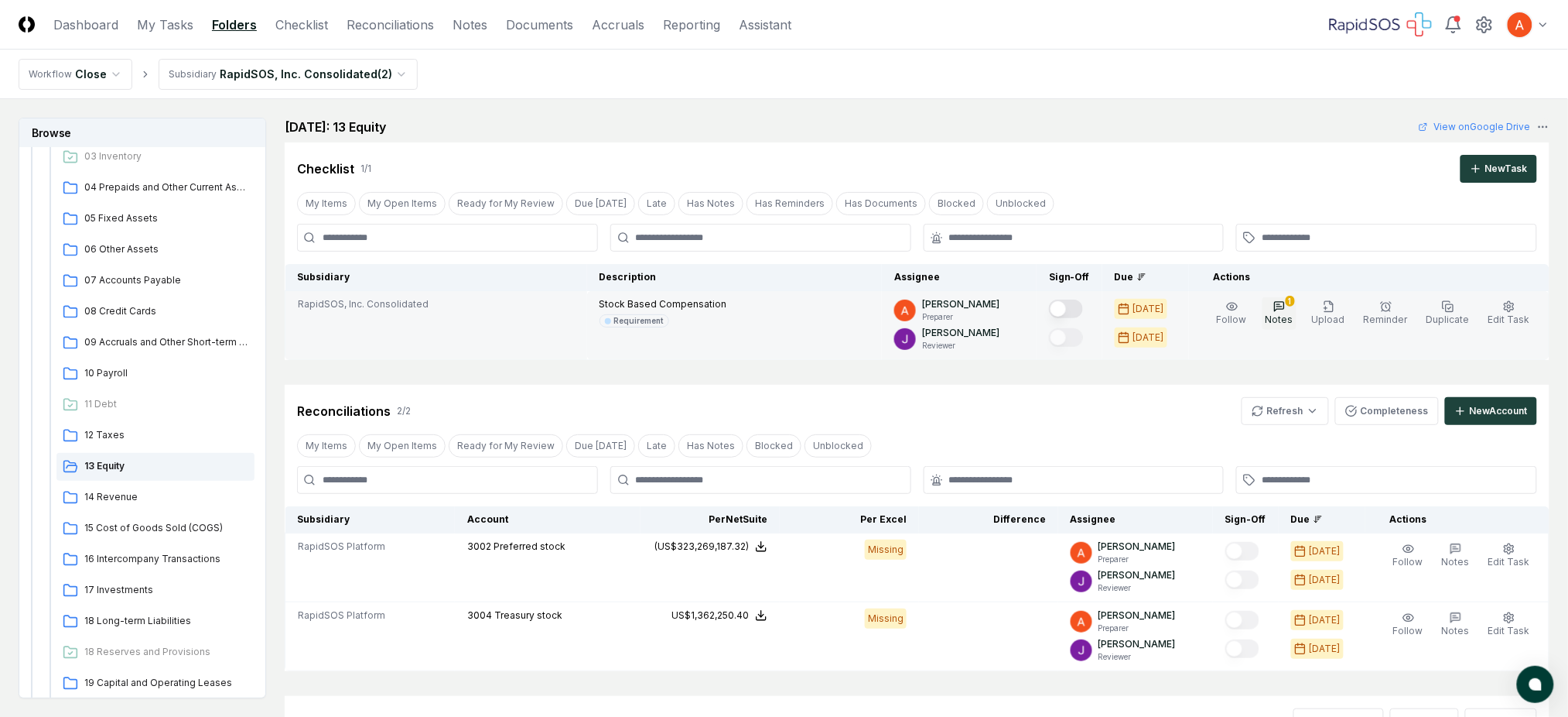
click at [1285, 308] on icon "button" at bounding box center [1279, 306] width 12 height 12
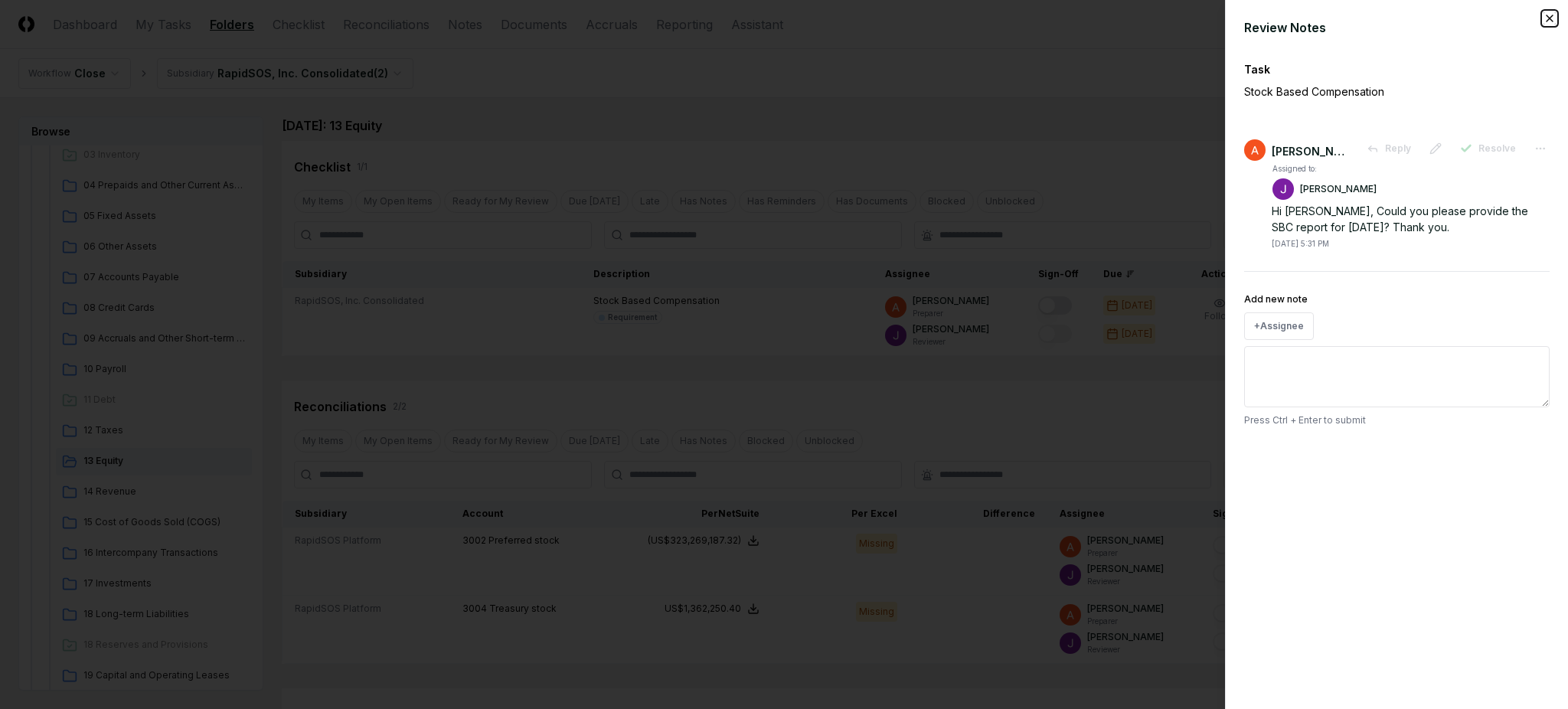
click at [1551, 18] on icon "button" at bounding box center [1549, 18] width 12 height 12
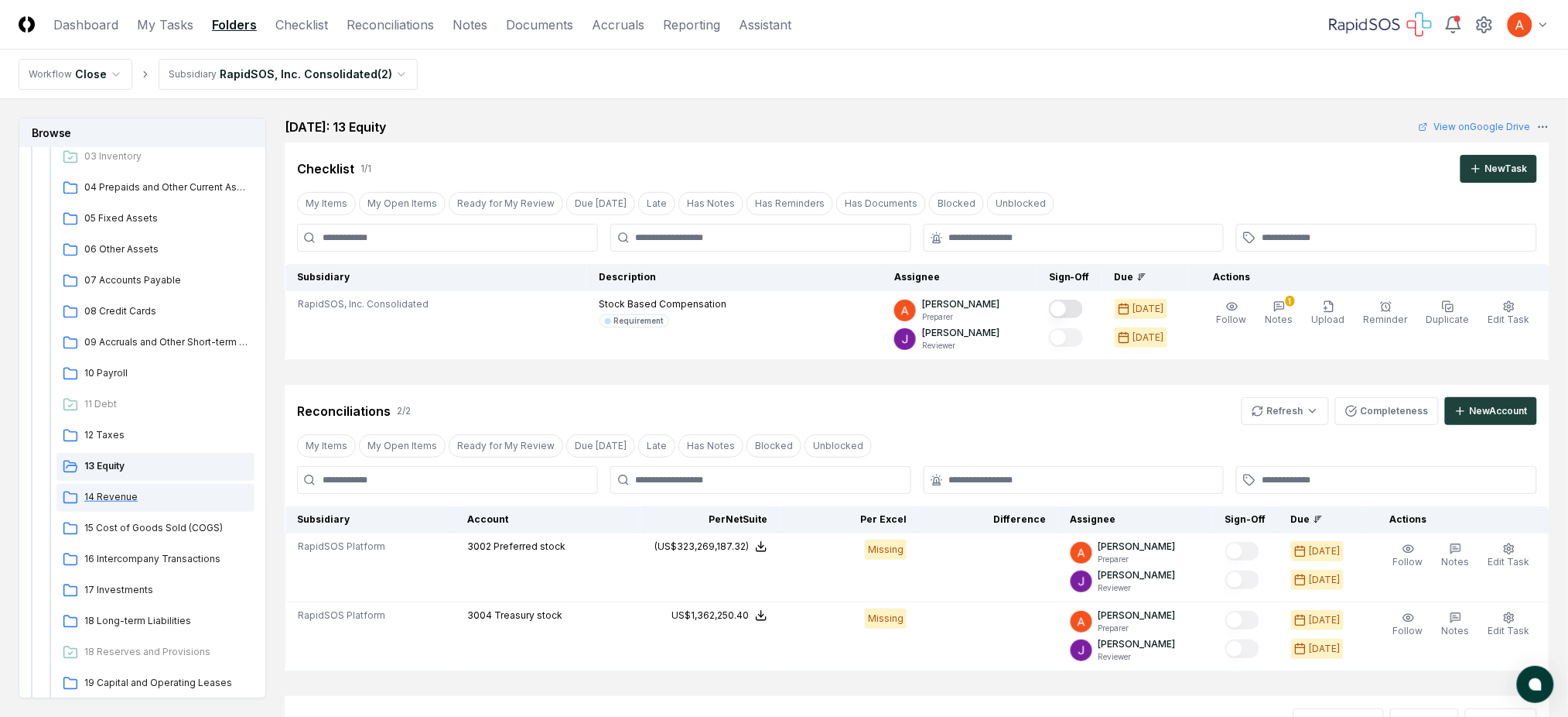
scroll to position [309, 0]
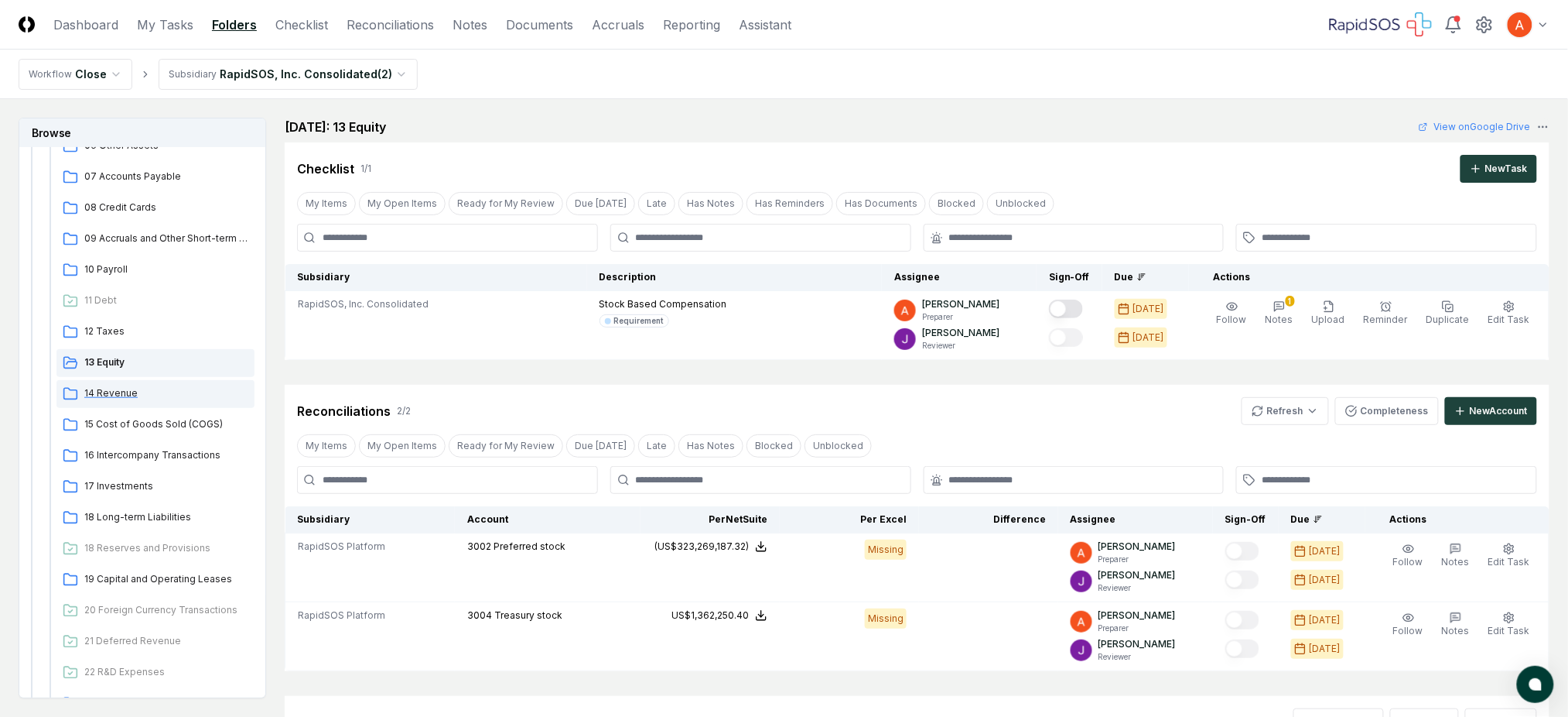
click at [120, 400] on div "14 Revenue" at bounding box center [155, 394] width 198 height 28
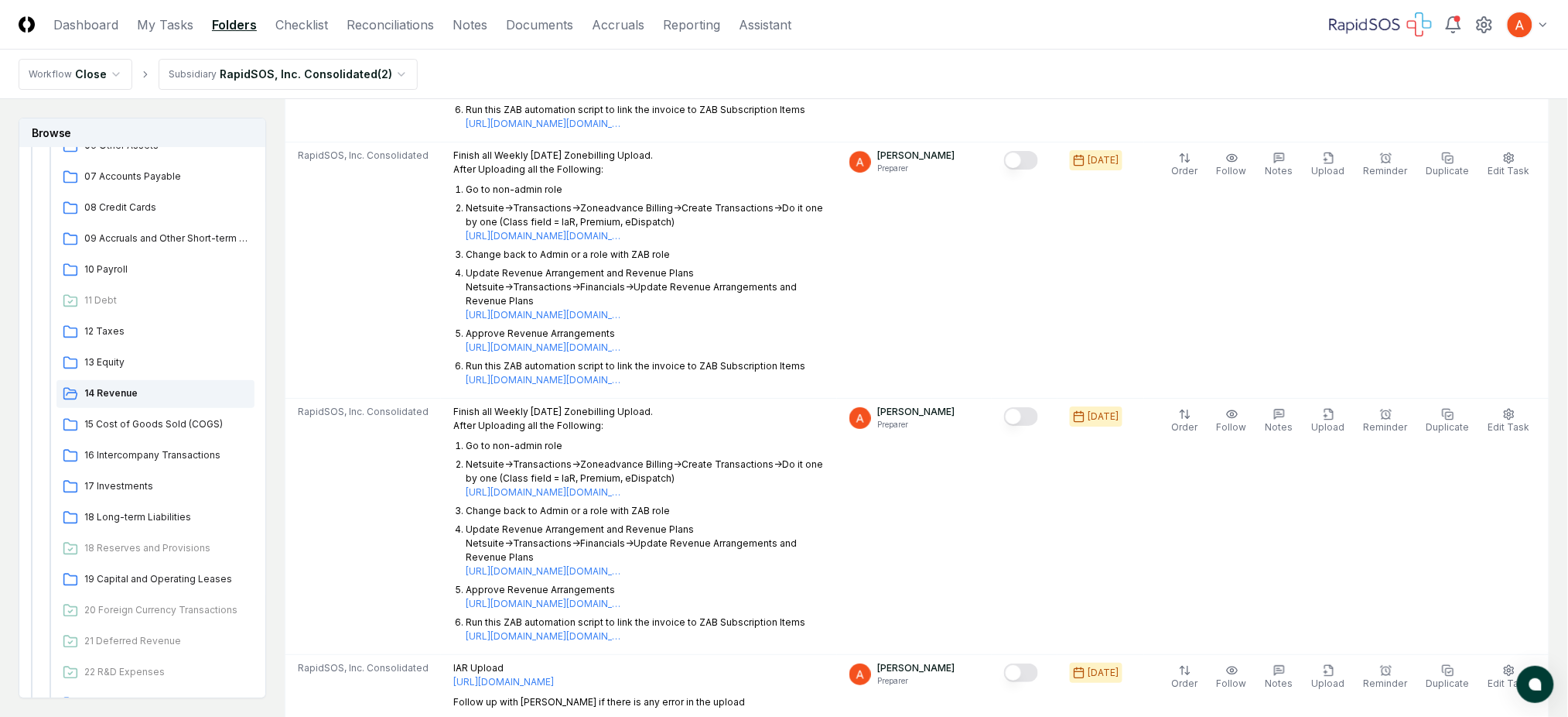
scroll to position [1858, 0]
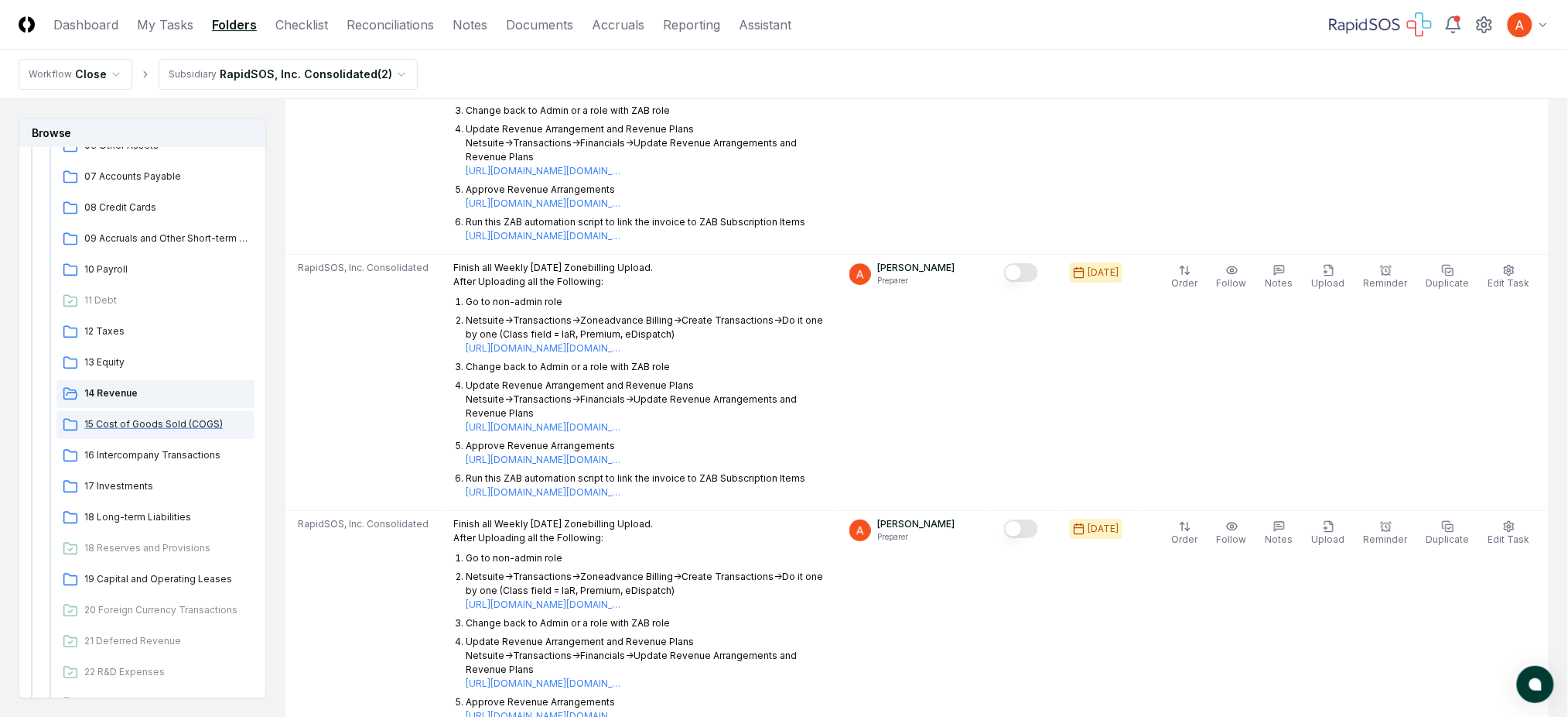
click at [184, 425] on span "15 Cost of Goods Sold (COGS)" at bounding box center [167, 424] width 164 height 14
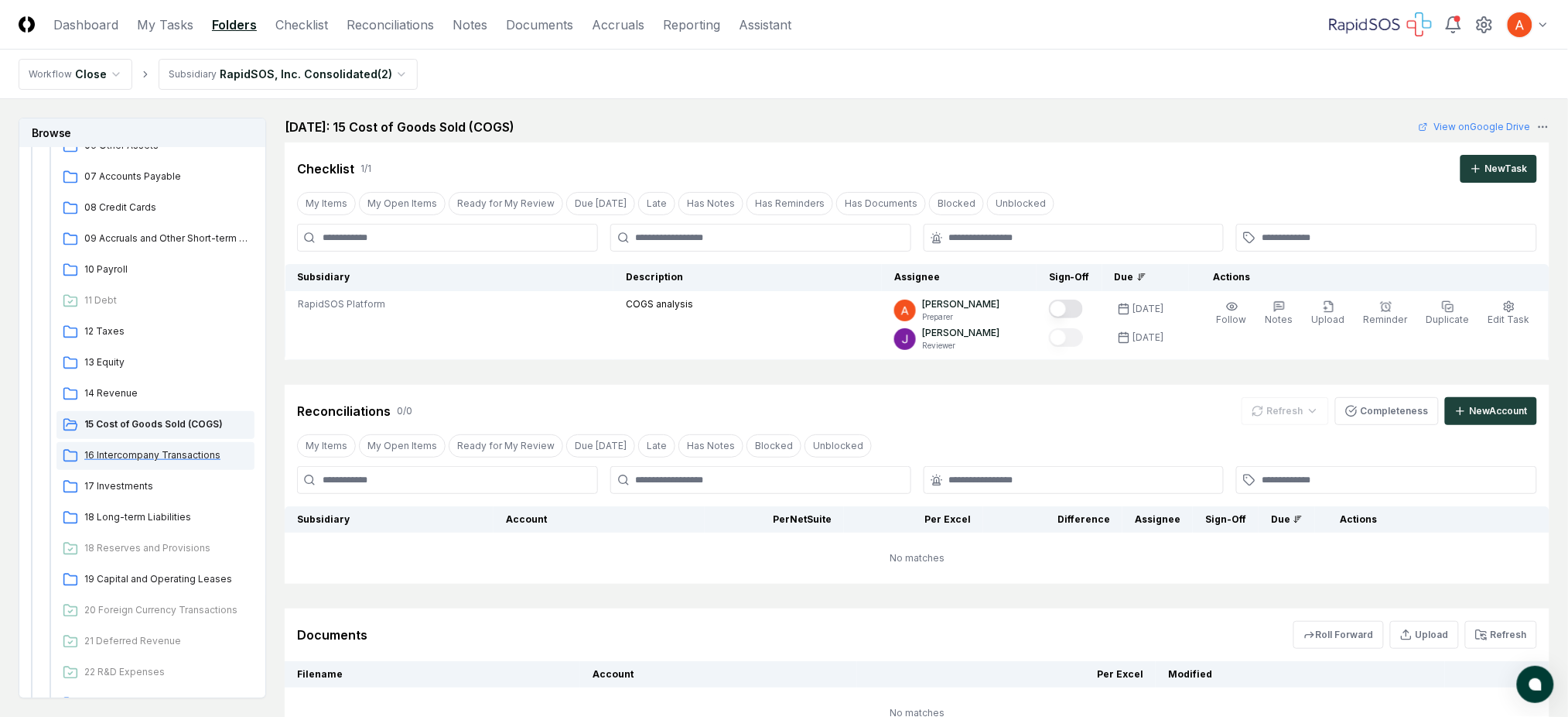
click at [178, 450] on span "16 Intercompany Transactions" at bounding box center [167, 455] width 164 height 14
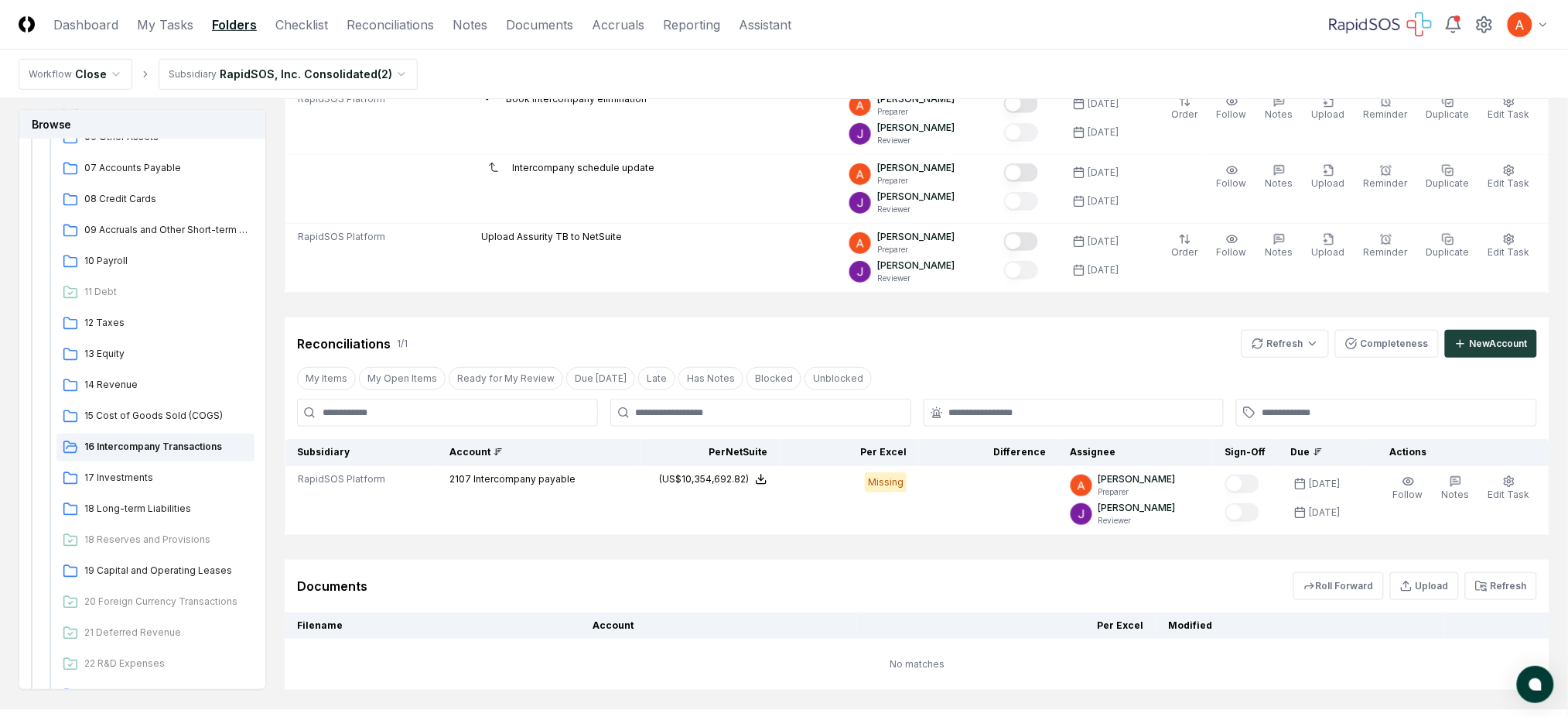
scroll to position [309, 0]
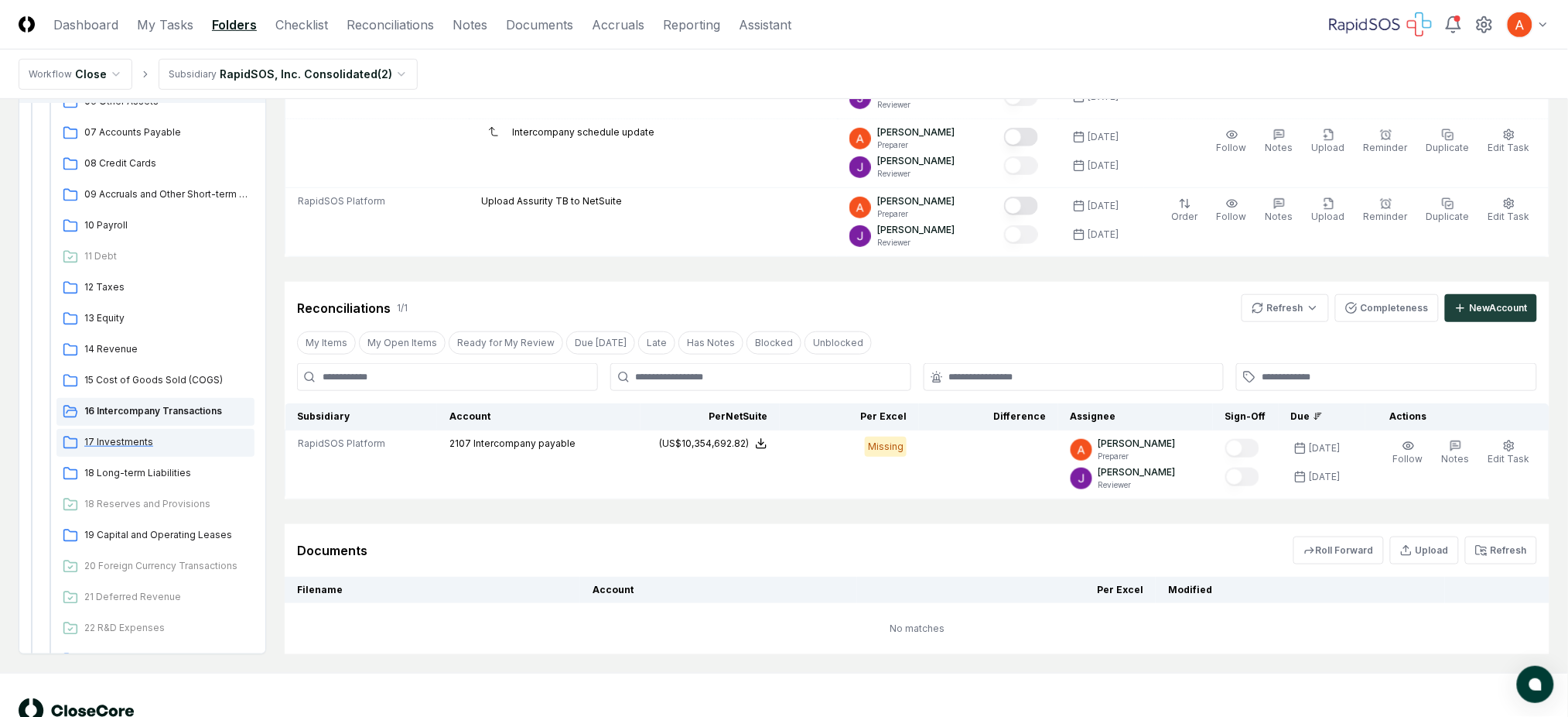
click at [141, 449] on div "17 Investments" at bounding box center [155, 443] width 198 height 28
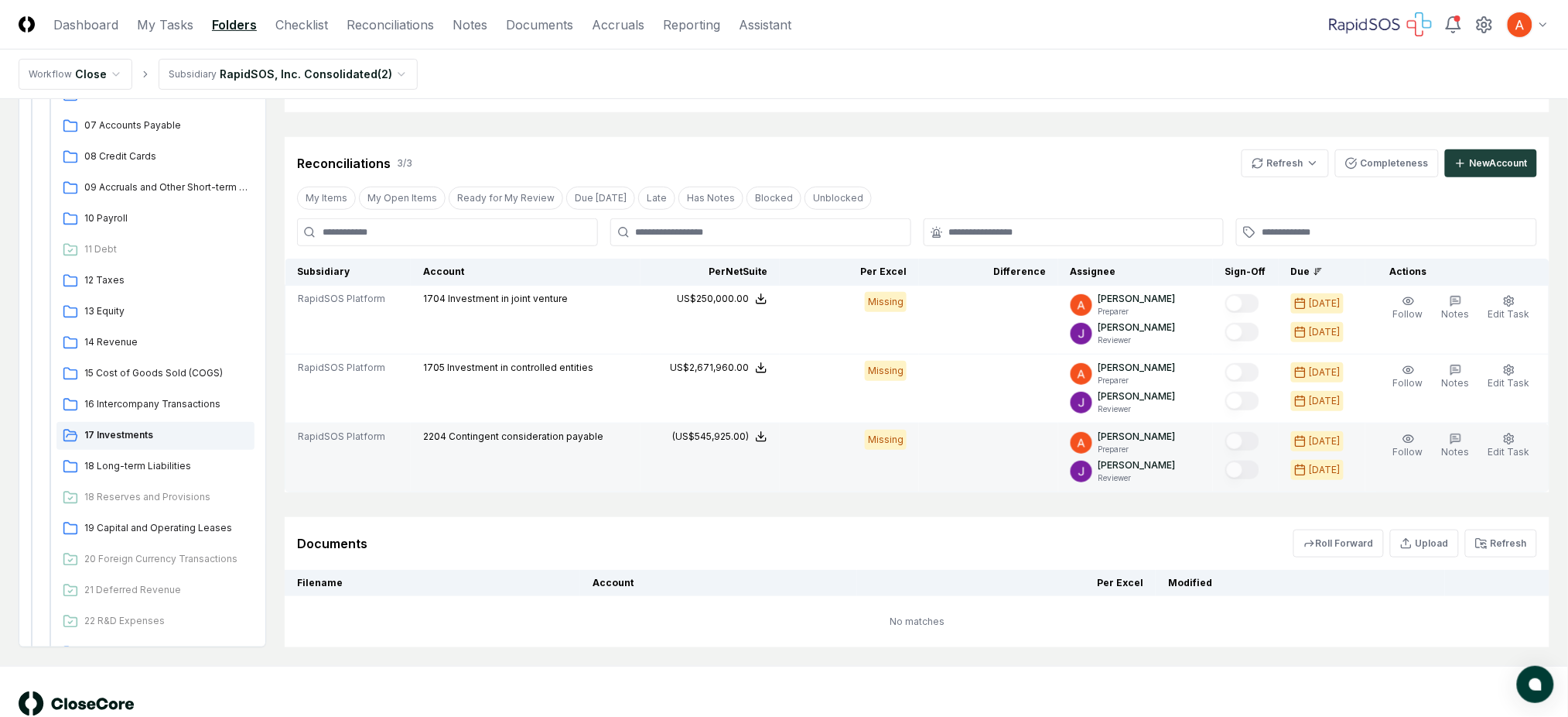
scroll to position [270, 0]
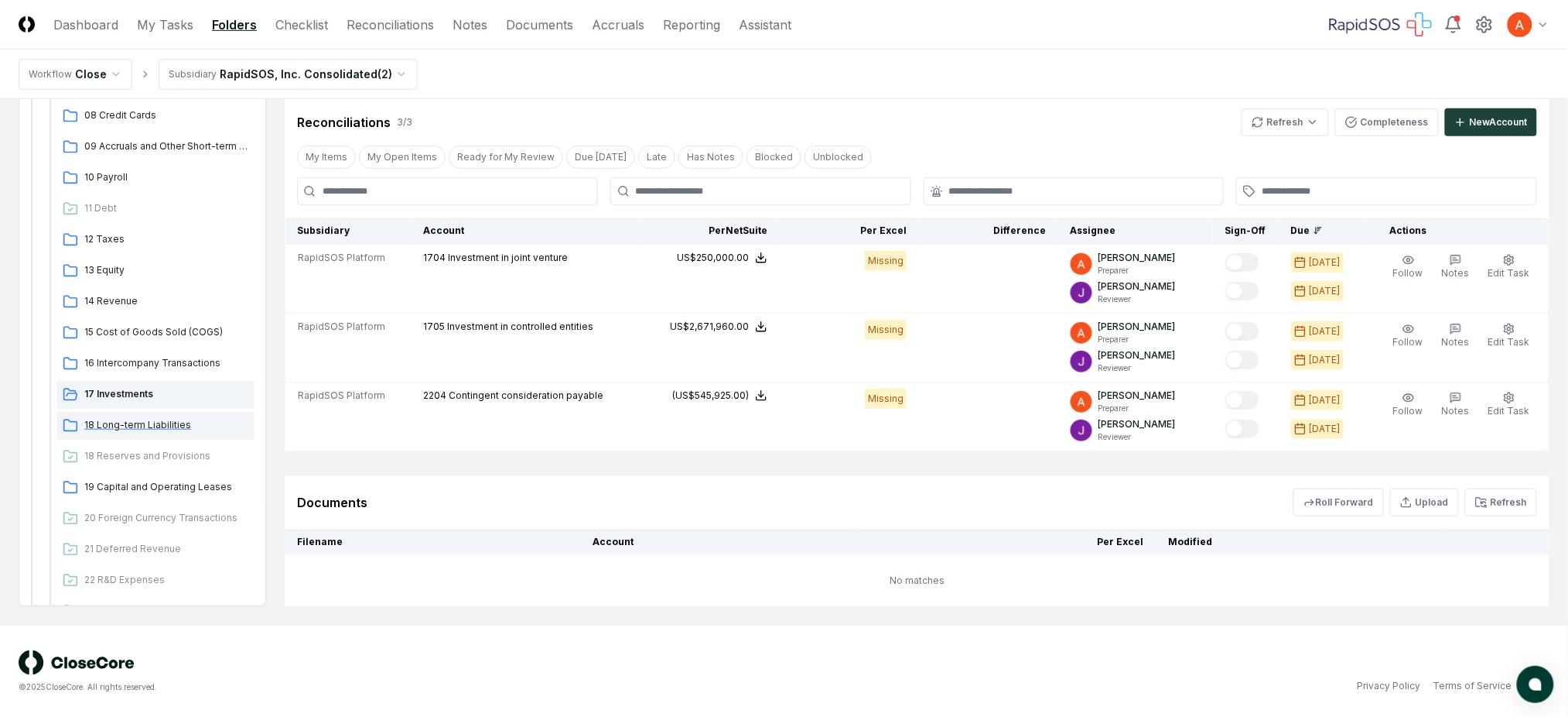
click at [129, 420] on span "18 Long-term Liabilities" at bounding box center [167, 425] width 164 height 14
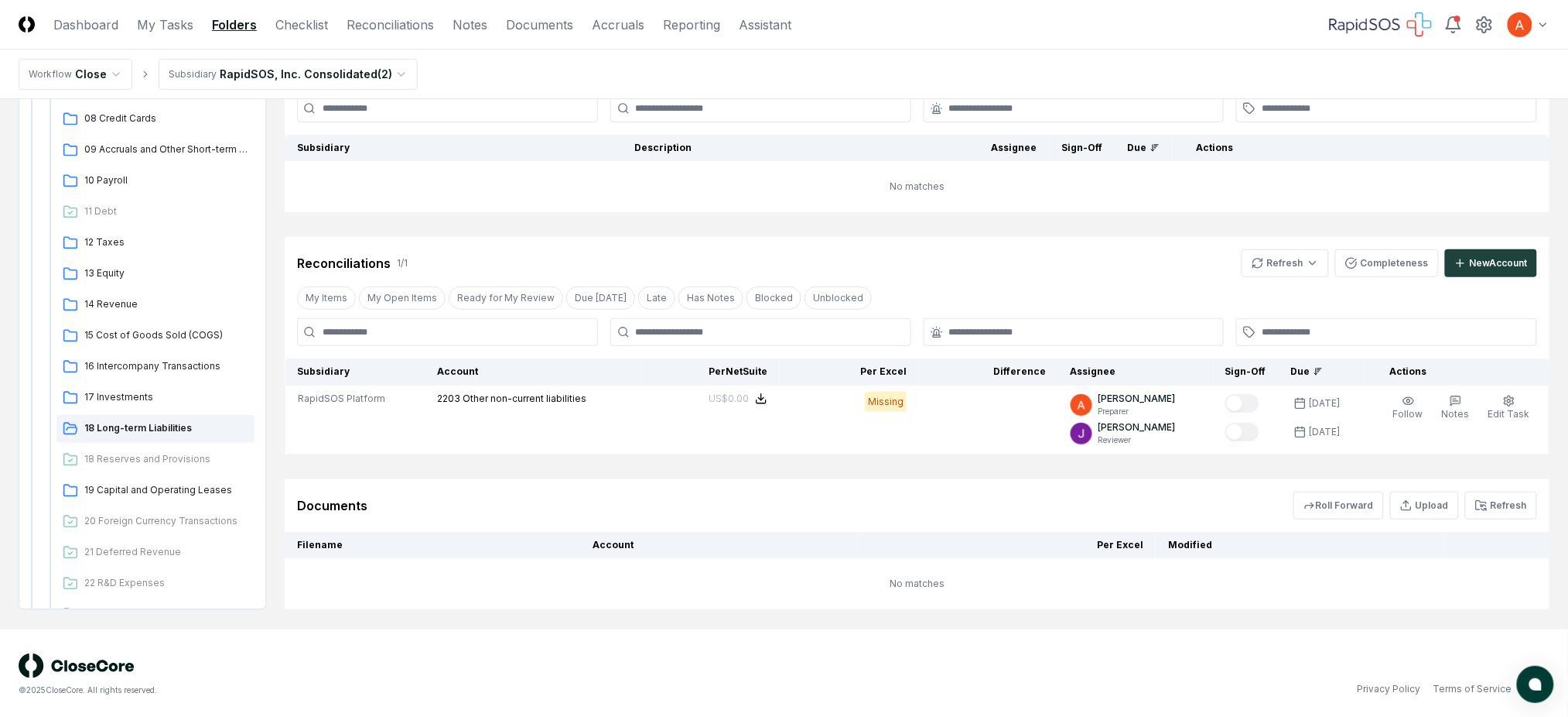
scroll to position [132, 0]
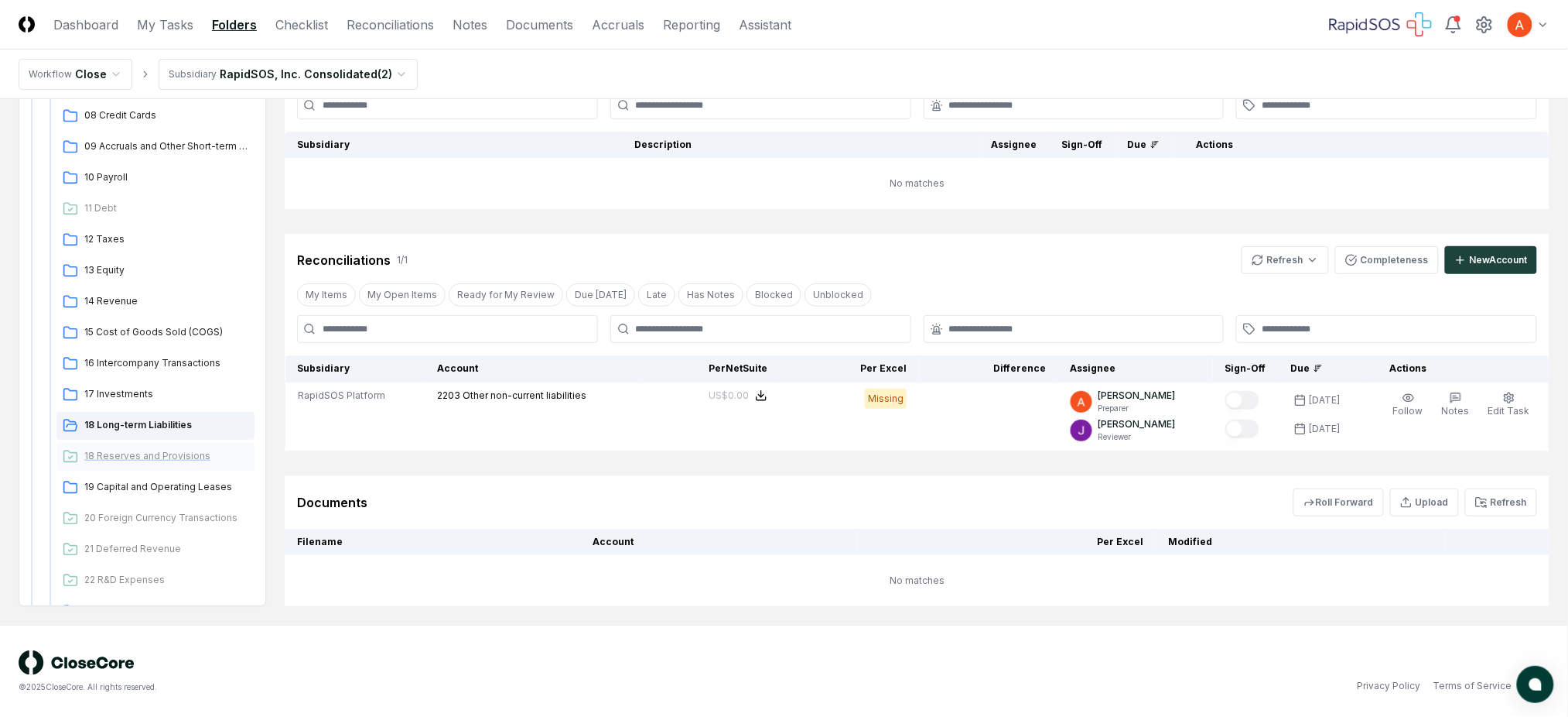
click at [150, 450] on span "18 Reserves and Provisions" at bounding box center [167, 455] width 164 height 14
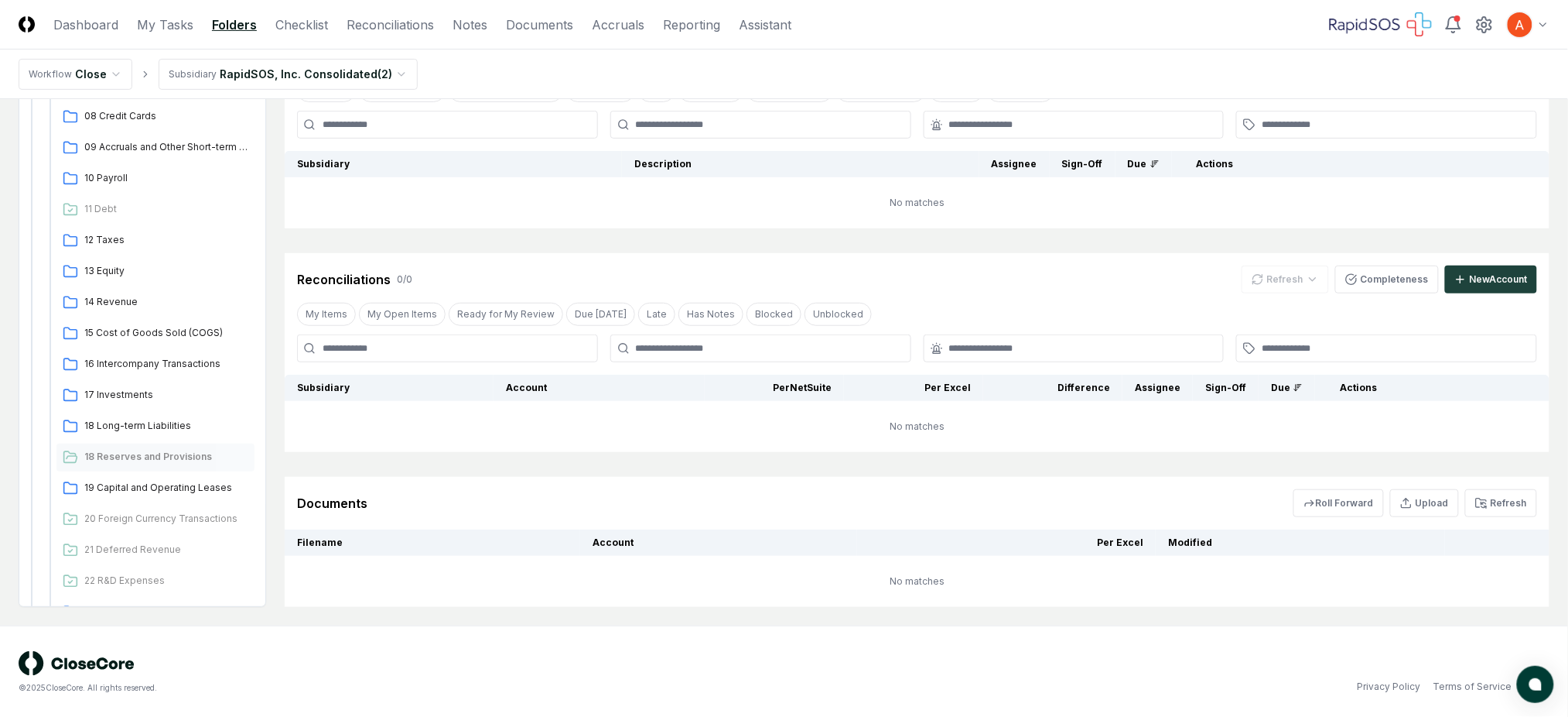
scroll to position [193, 0]
click at [155, 480] on span "19 Capital and Operating Leases" at bounding box center [167, 487] width 164 height 14
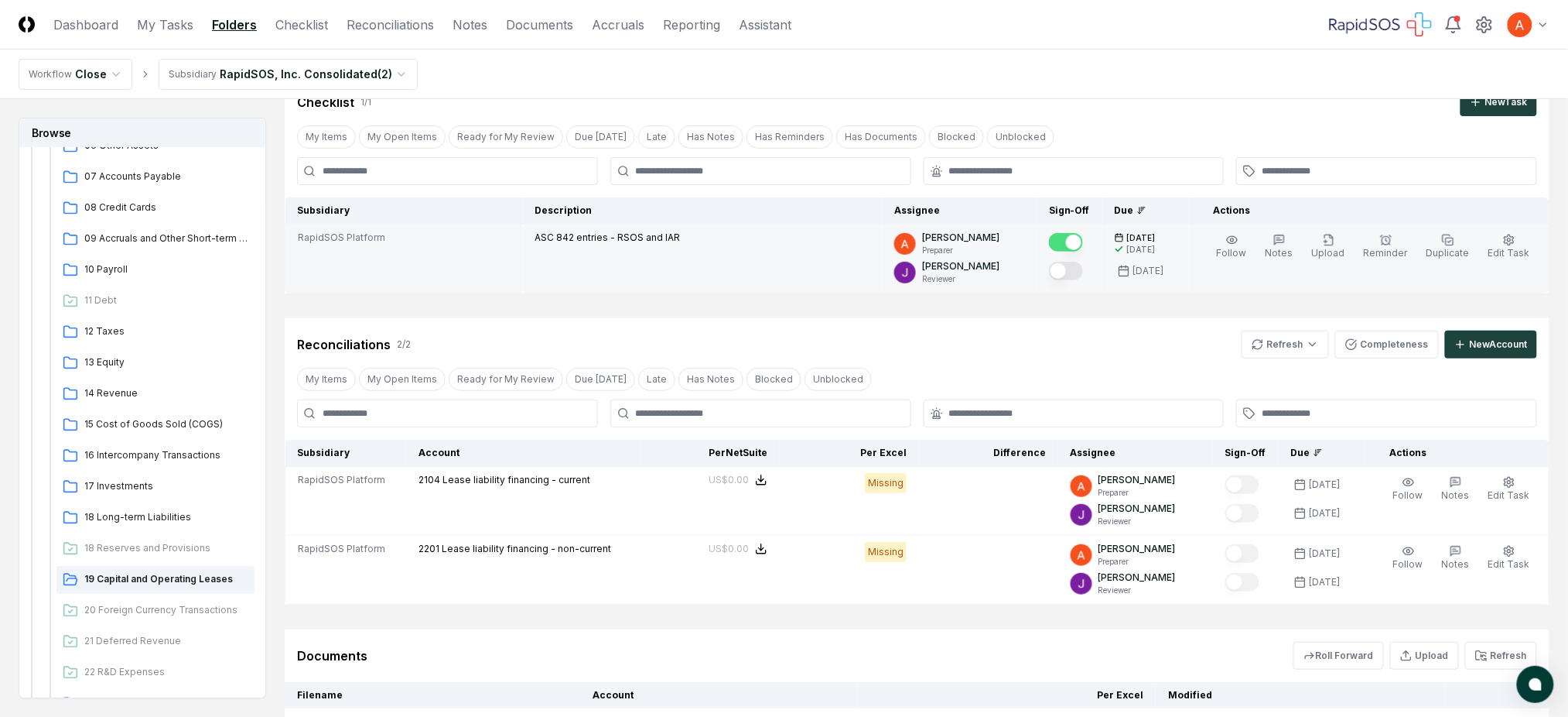
scroll to position [103, 0]
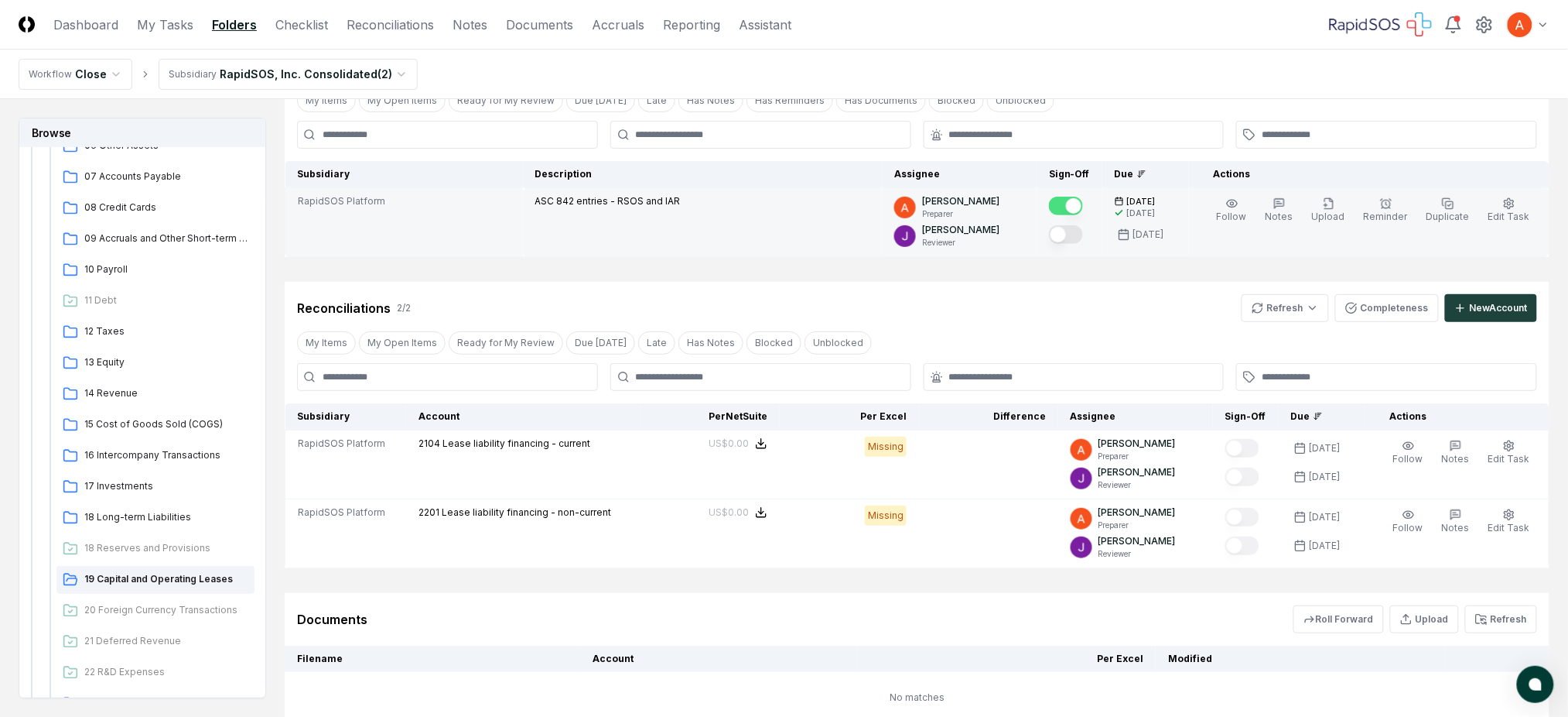
drag, startPoint x: 1137, startPoint y: 211, endPoint x: 1172, endPoint y: 214, distance: 35.1
click at [1156, 214] on div "[DATE]" at bounding box center [1135, 214] width 41 height 12
drag, startPoint x: 597, startPoint y: 199, endPoint x: 707, endPoint y: 203, distance: 110.1
click at [707, 203] on div "ASC 842 entries - RSOS and IAR" at bounding box center [702, 203] width 334 height 17
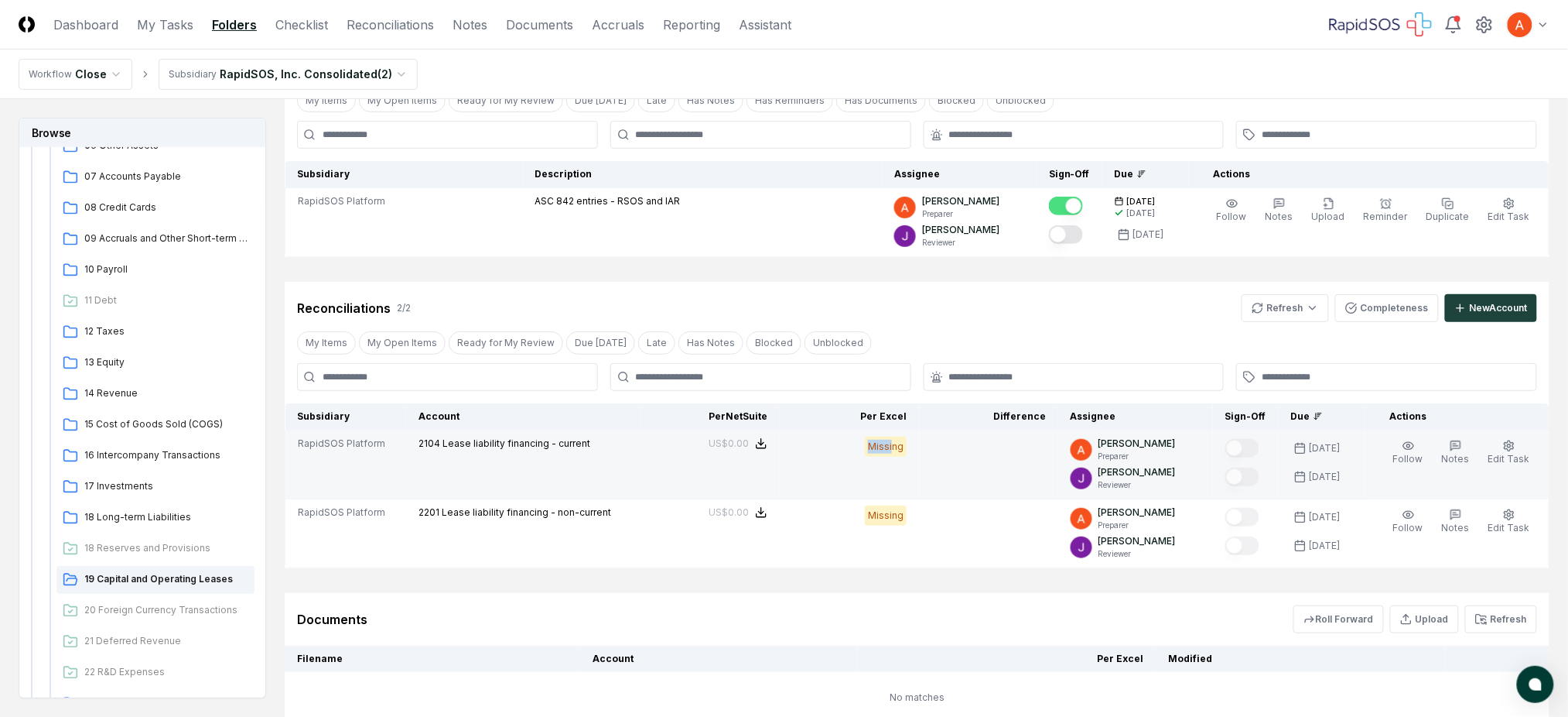
drag, startPoint x: 881, startPoint y: 452, endPoint x: 900, endPoint y: 451, distance: 19.0
click at [900, 451] on div "Missing" at bounding box center [886, 447] width 42 height 21
click at [895, 451] on div "Missing" at bounding box center [886, 447] width 42 height 21
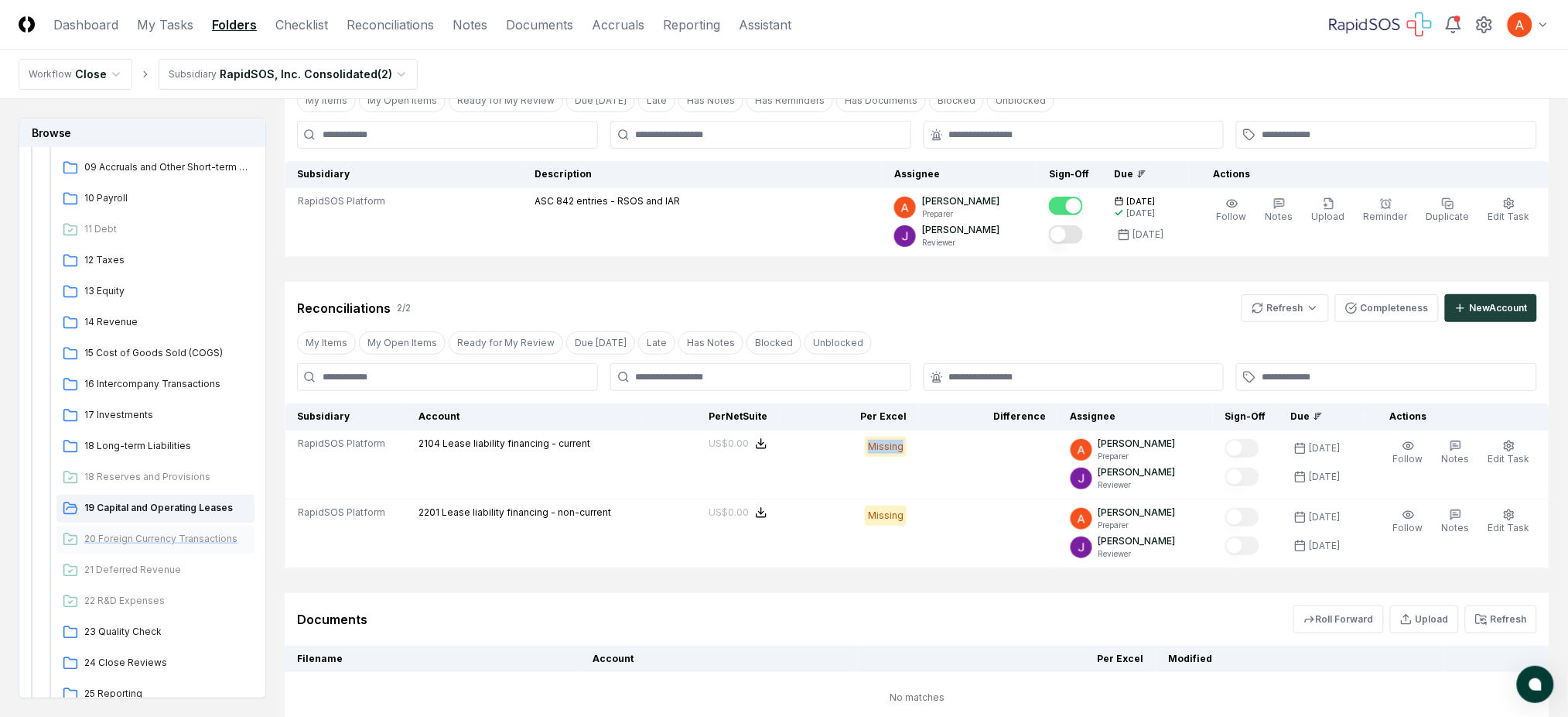
scroll to position [413, 0]
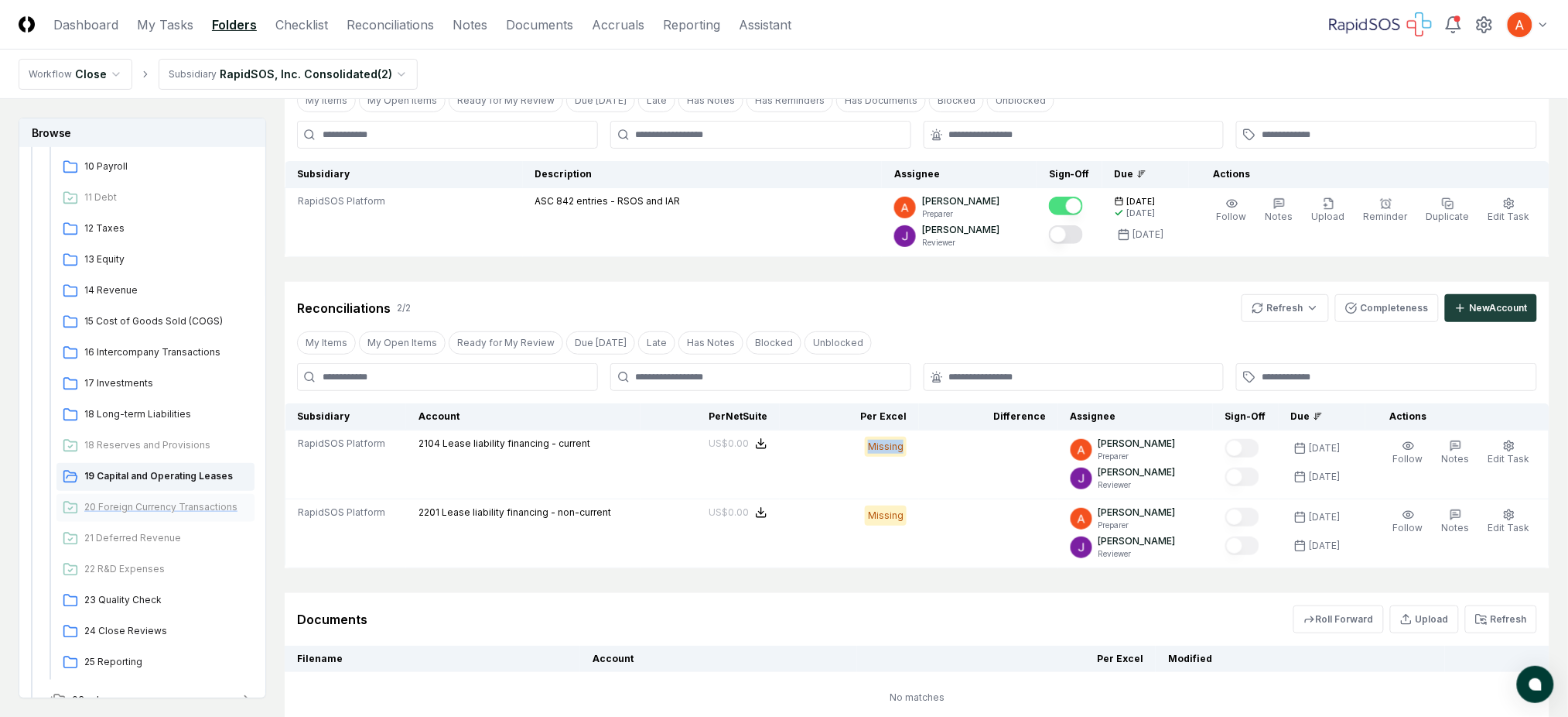
click at [167, 502] on span "20 Foreign Currency Transactions" at bounding box center [167, 507] width 164 height 14
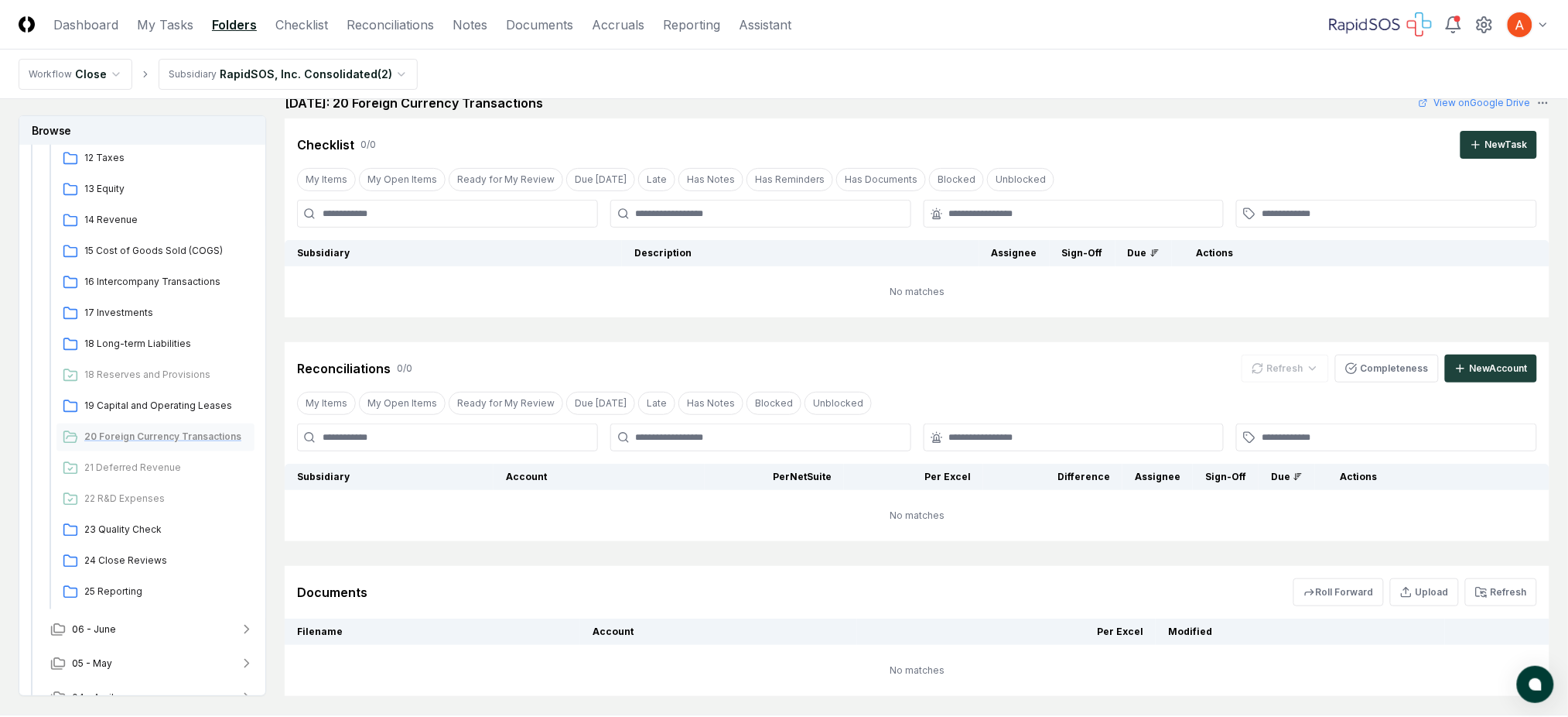
scroll to position [515, 0]
click at [144, 442] on div "21 Deferred Revenue" at bounding box center [155, 433] width 198 height 28
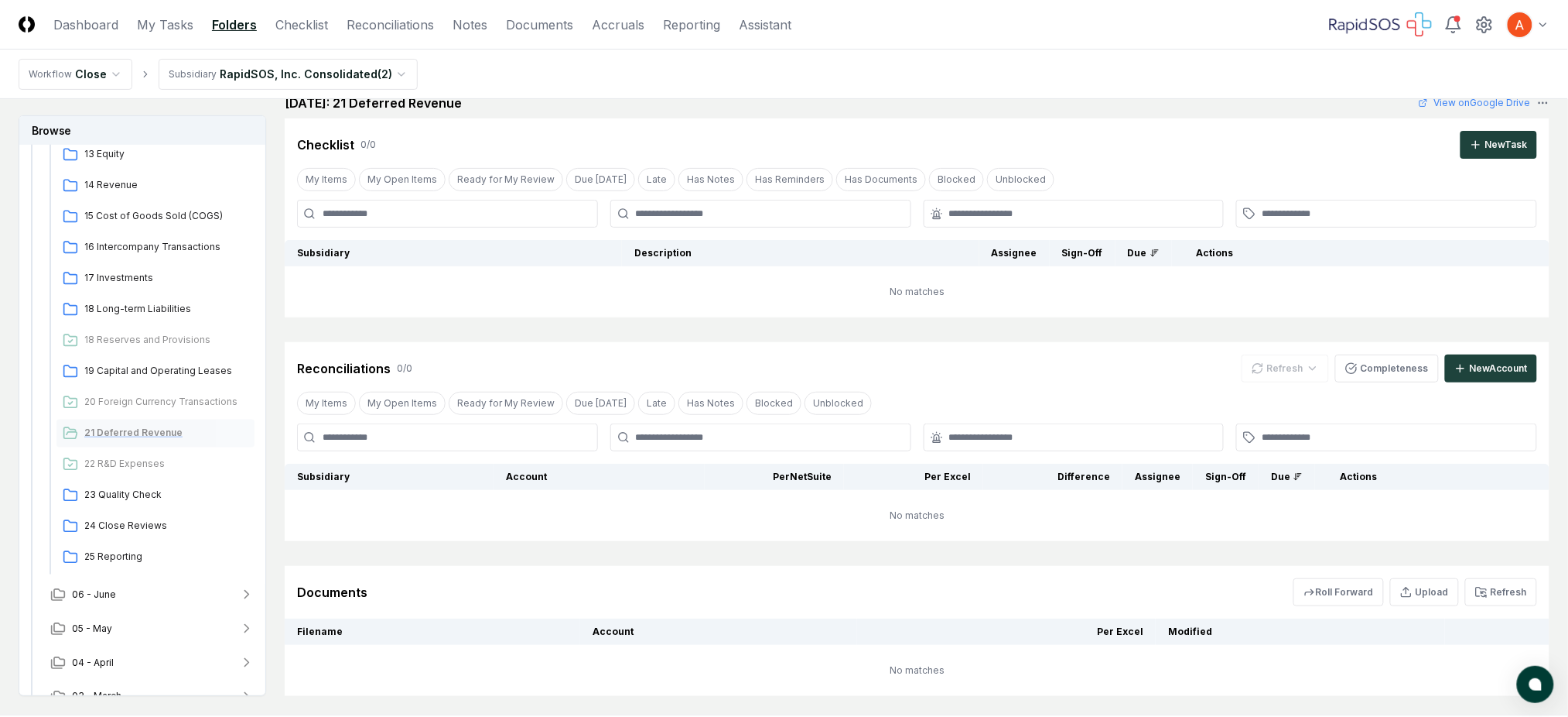
click at [143, 428] on span "21 Deferred Revenue" at bounding box center [167, 432] width 164 height 14
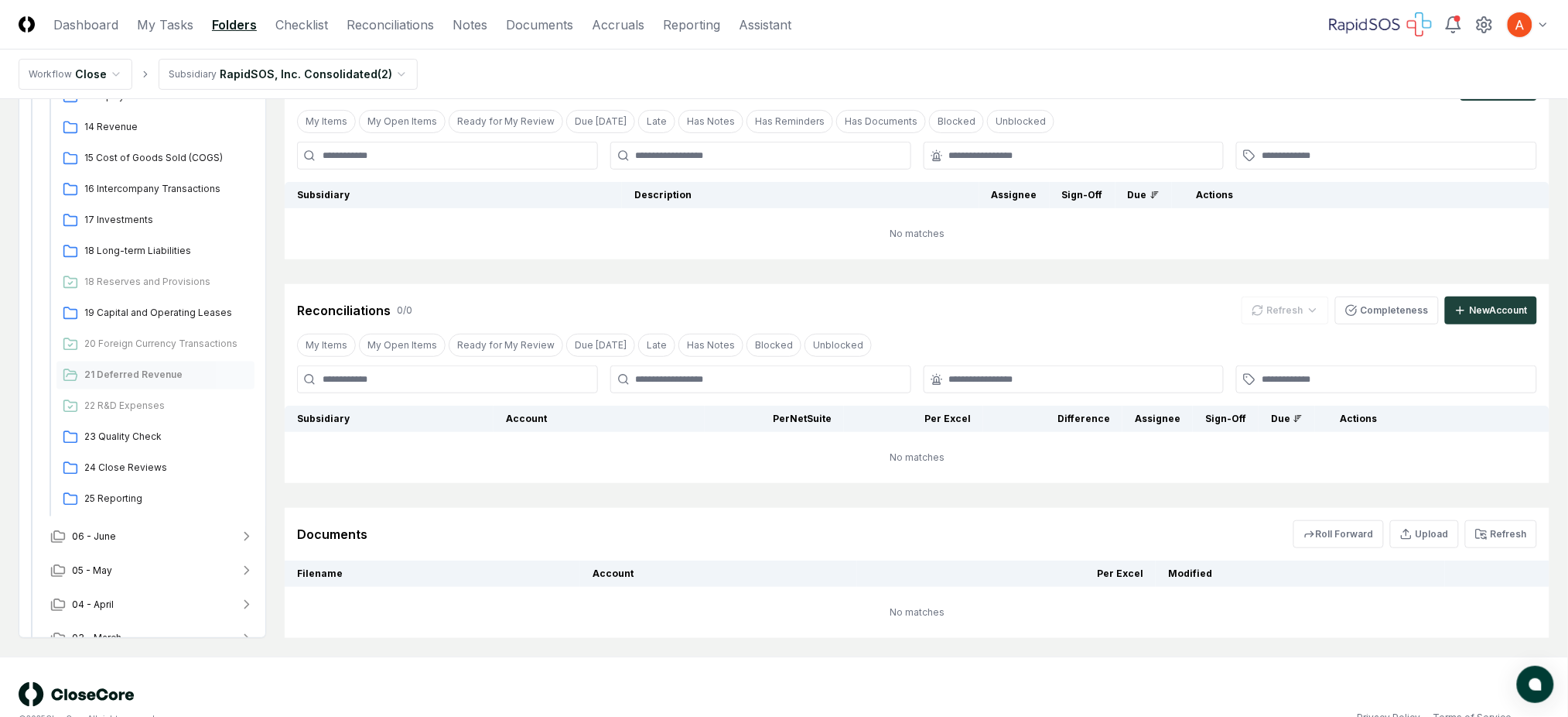
scroll to position [193, 0]
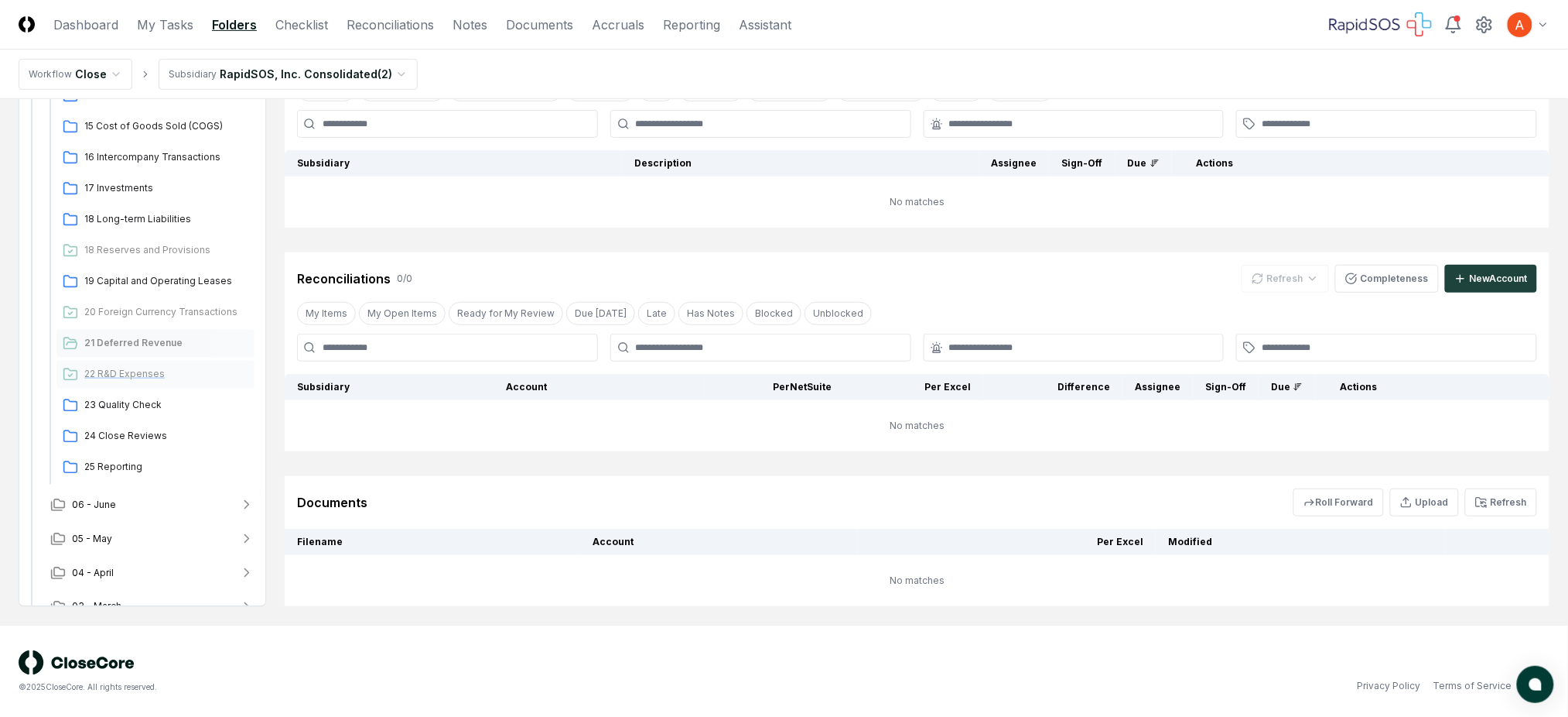
click at [137, 367] on span "22 R&D Expenses" at bounding box center [167, 373] width 164 height 14
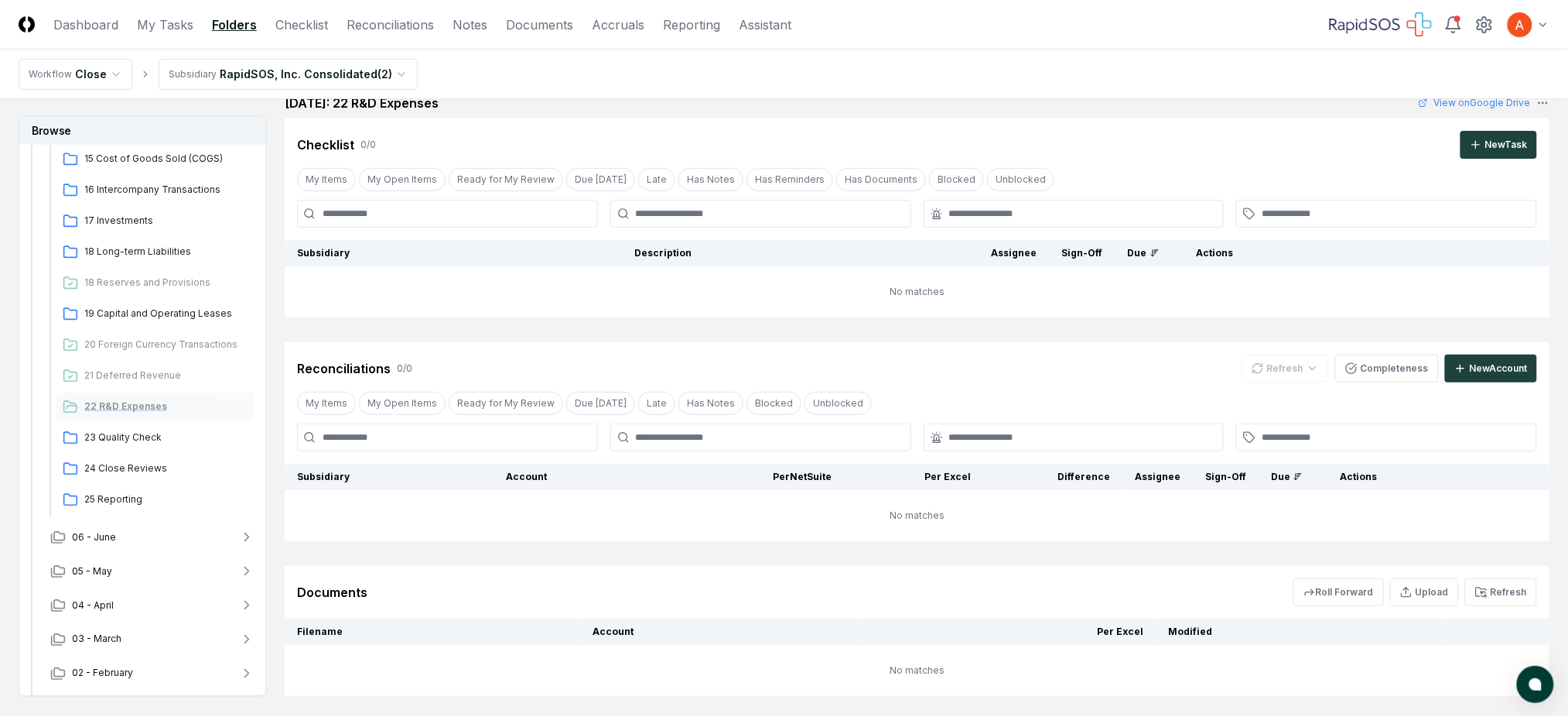
scroll to position [620, 0]
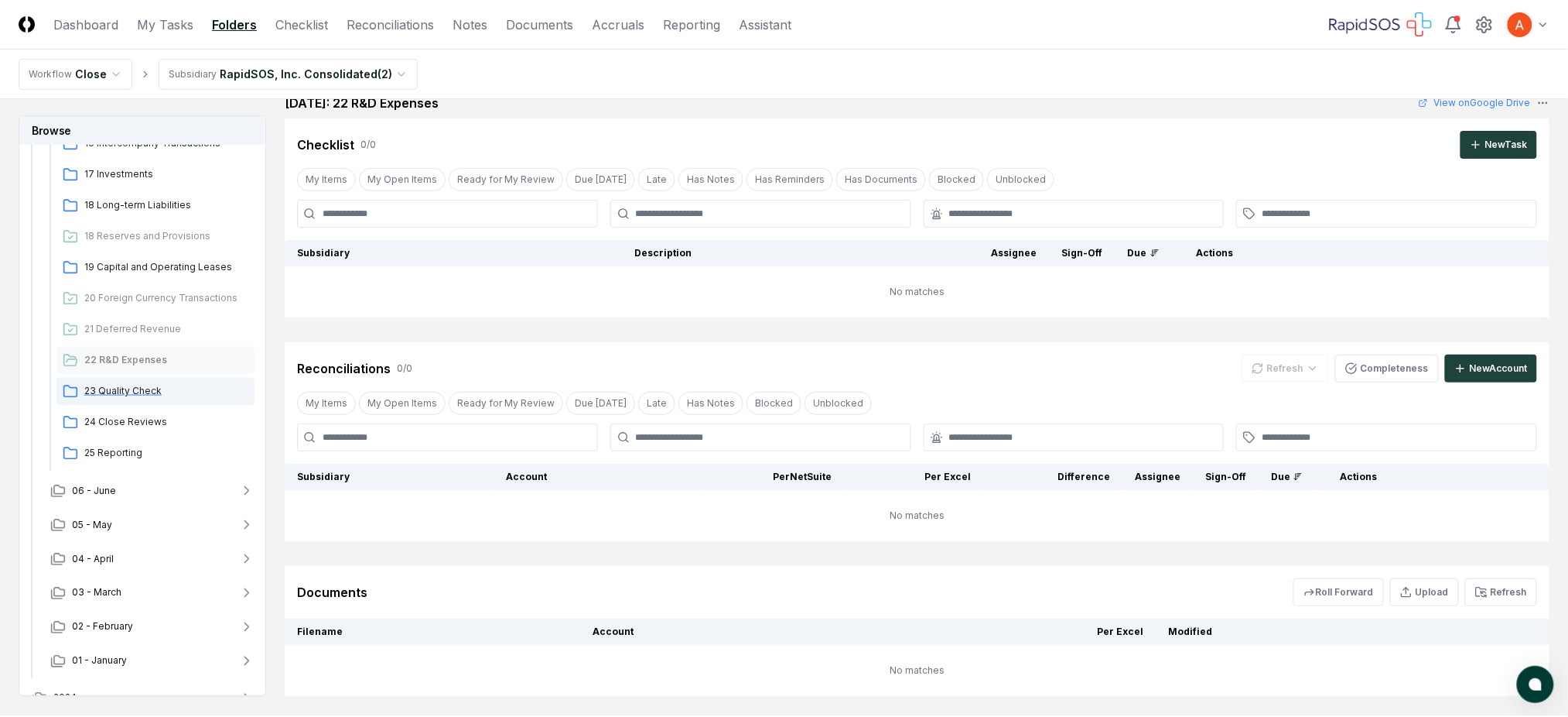
click at [132, 384] on span "23 Quality Check" at bounding box center [167, 391] width 164 height 14
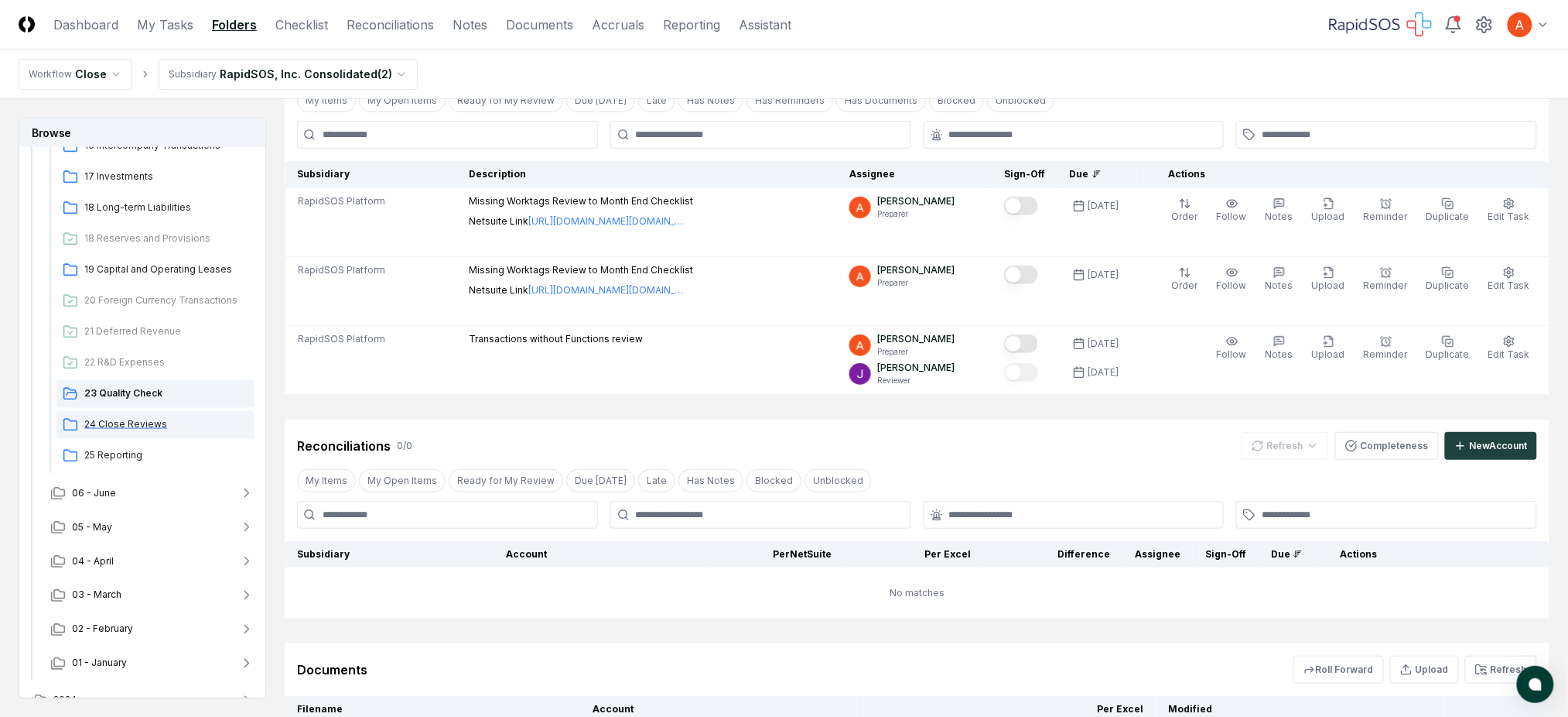
click at [135, 426] on span "24 Close Reviews" at bounding box center [167, 424] width 164 height 14
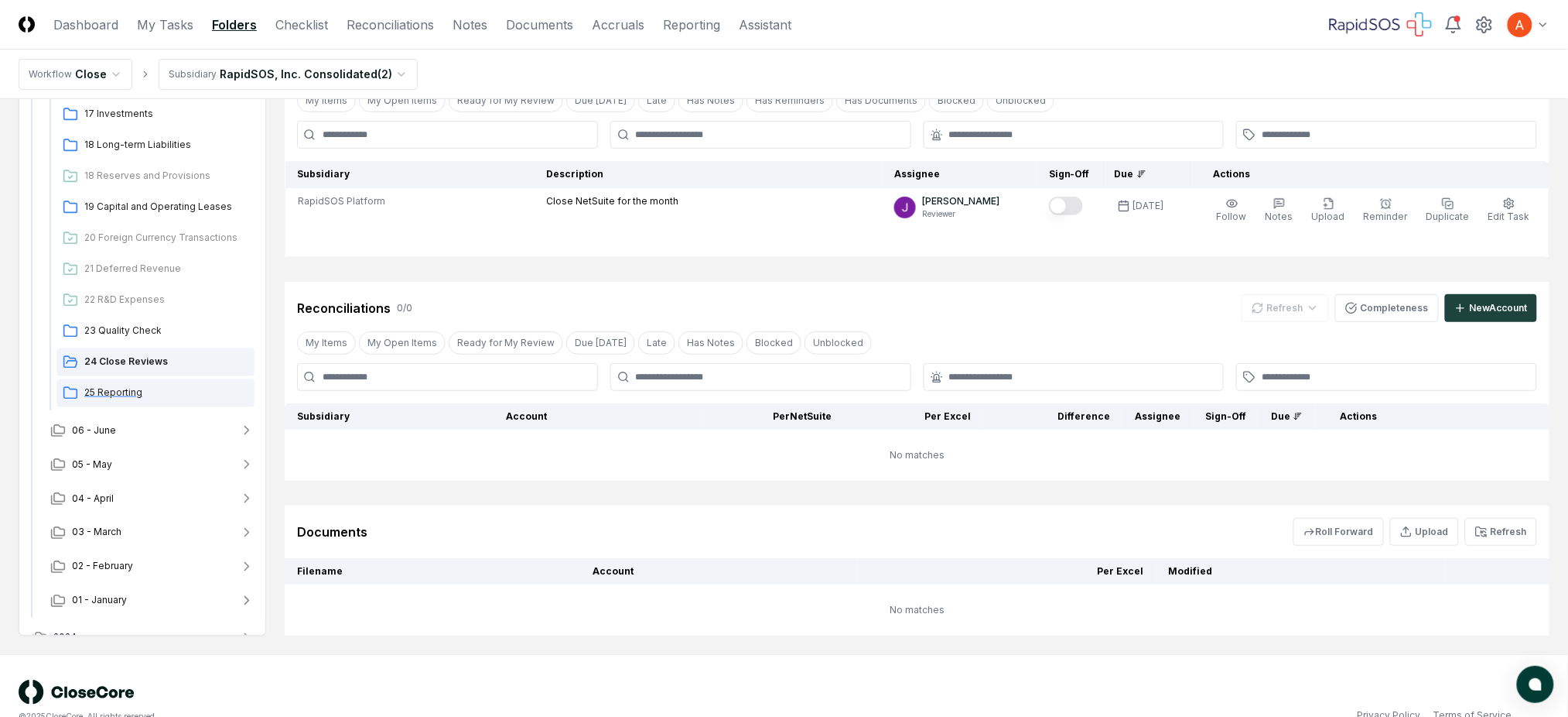
click at [188, 391] on span "25 Reporting" at bounding box center [167, 392] width 164 height 14
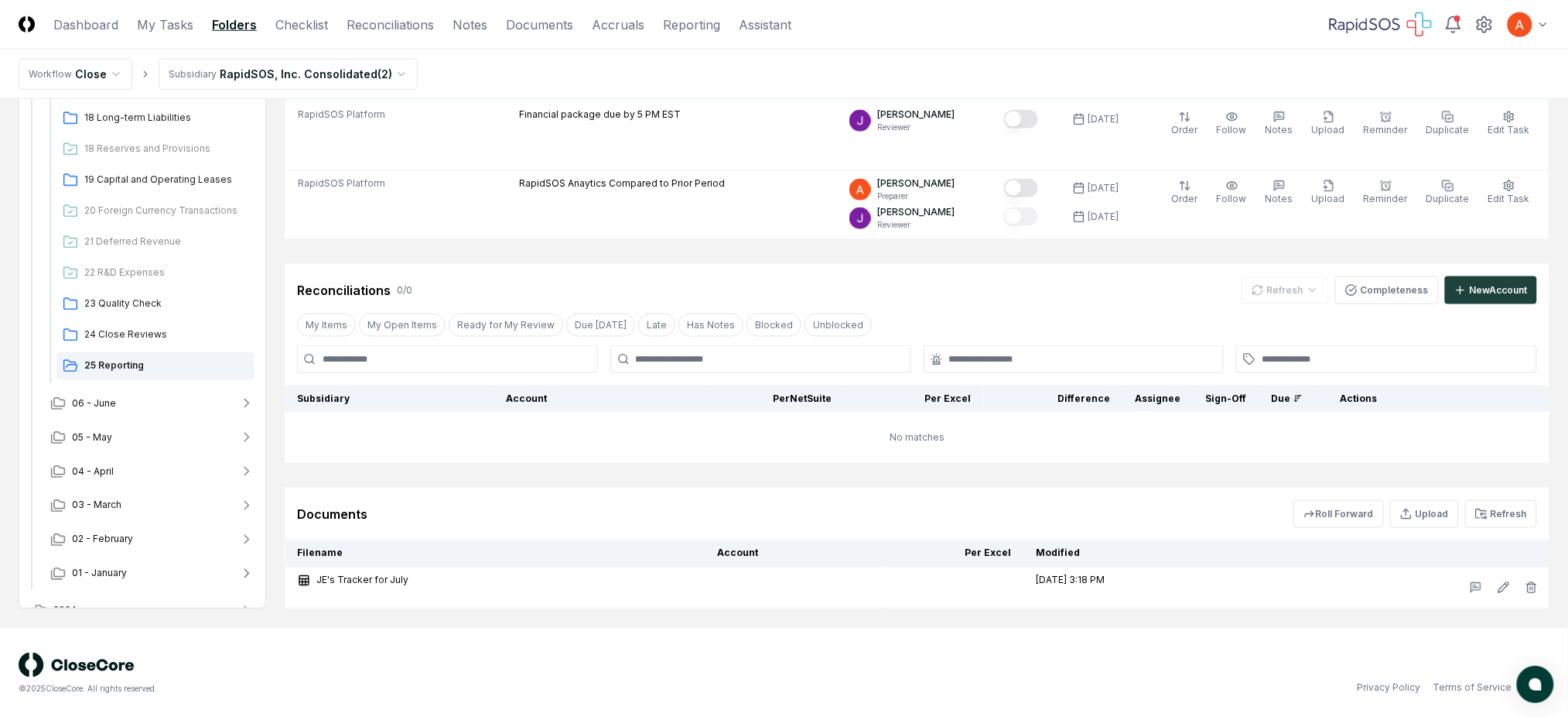
scroll to position [538, 0]
